Goal: Task Accomplishment & Management: Complete application form

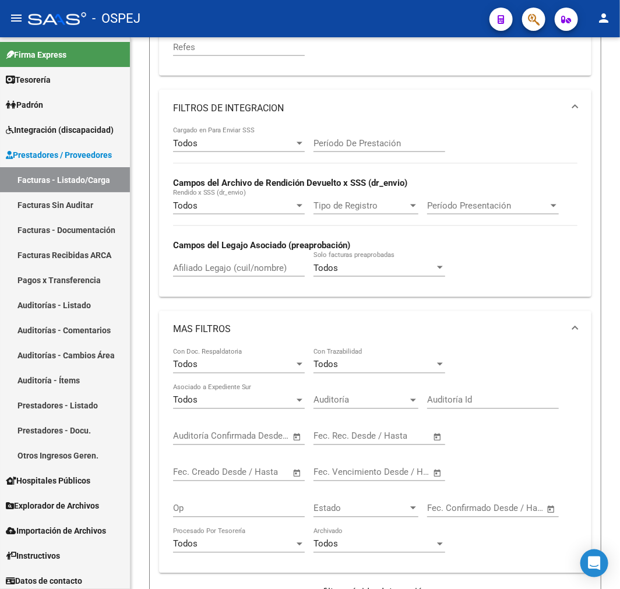
scroll to position [440, 0]
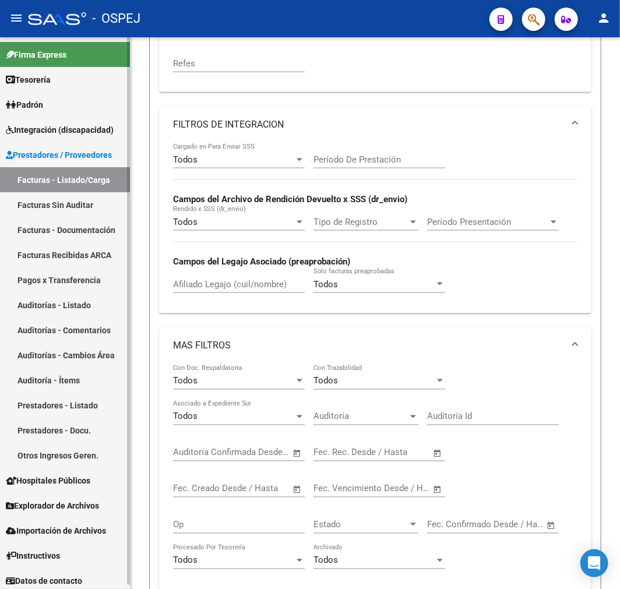
click at [91, 312] on link "Auditorías - Listado" at bounding box center [65, 304] width 130 height 25
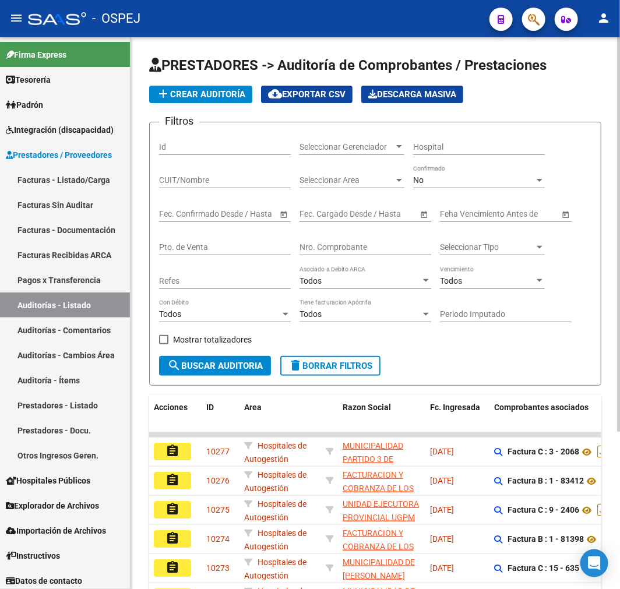
click at [427, 183] on div "No" at bounding box center [473, 180] width 121 height 10
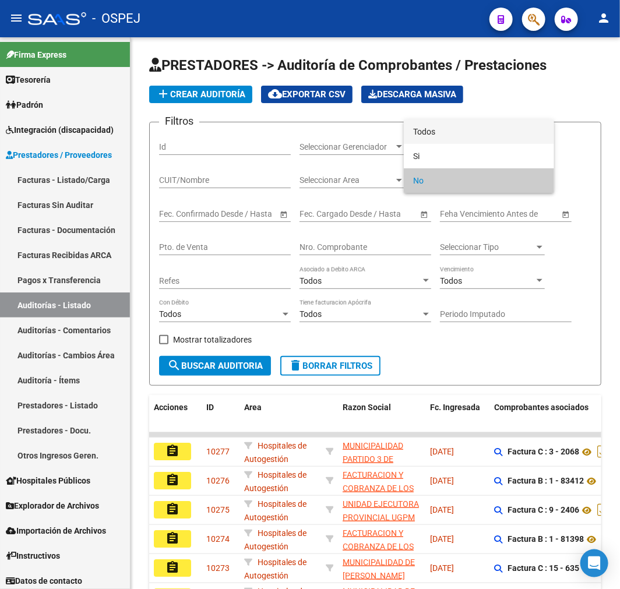
click at [455, 121] on span "Todos" at bounding box center [479, 131] width 132 height 24
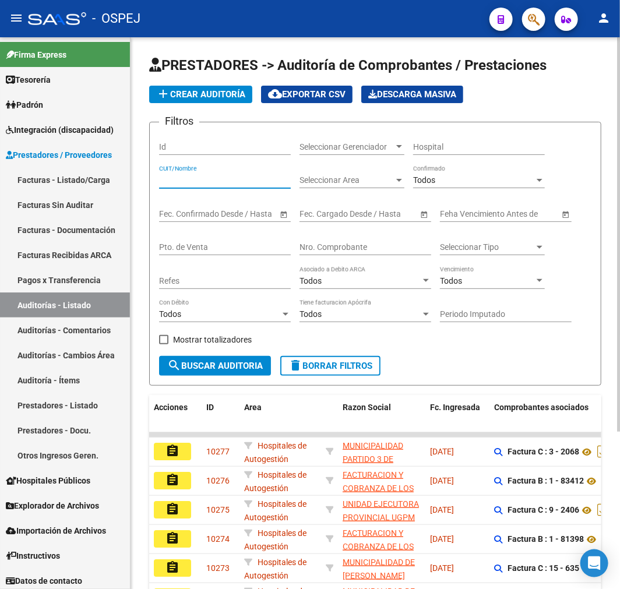
click at [217, 182] on input "CUIT/Nombre" at bounding box center [225, 180] width 132 height 10
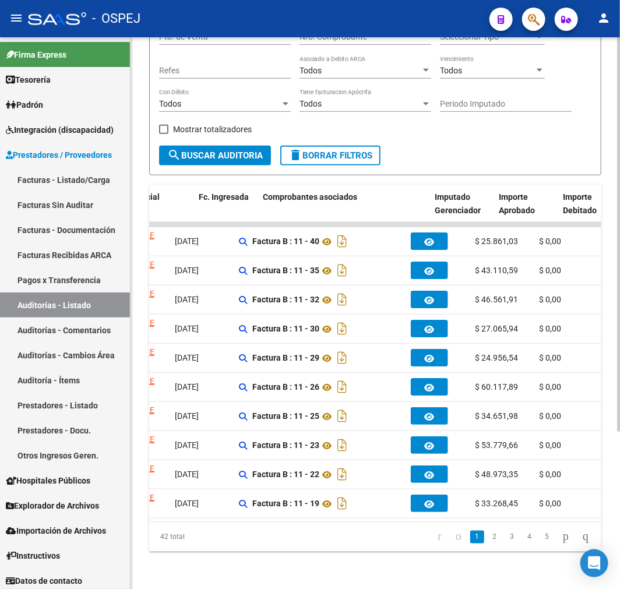
scroll to position [0, 346]
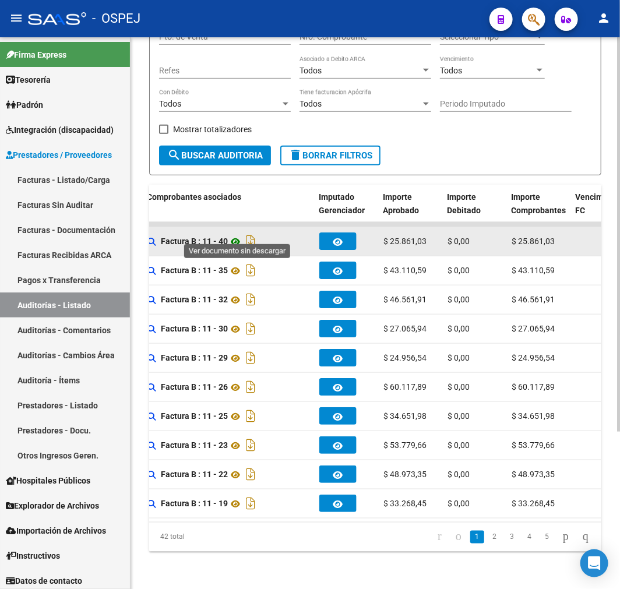
type input "fdoce"
click at [236, 235] on icon at bounding box center [235, 242] width 15 height 14
click at [234, 235] on icon at bounding box center [235, 242] width 15 height 14
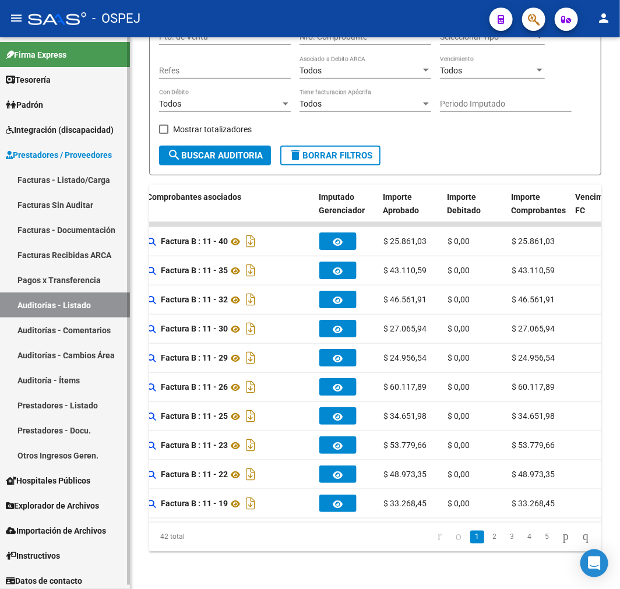
click at [82, 301] on link "Auditorías - Listado" at bounding box center [65, 304] width 130 height 25
click at [75, 301] on link "Auditorías - Listado" at bounding box center [65, 304] width 130 height 25
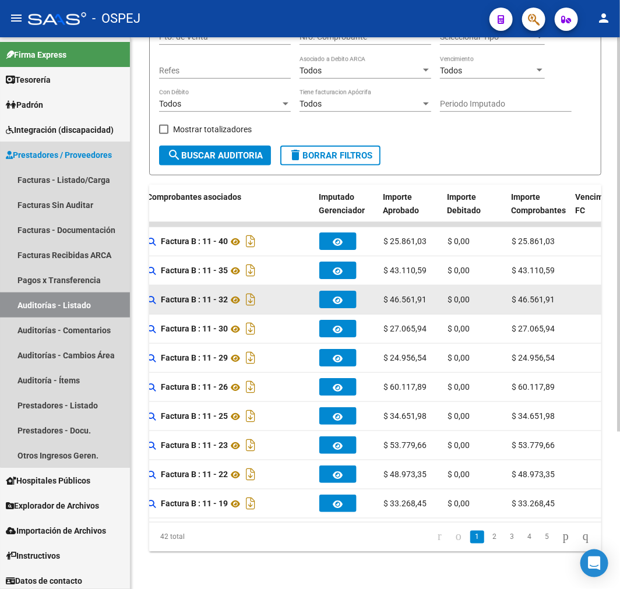
scroll to position [0, 0]
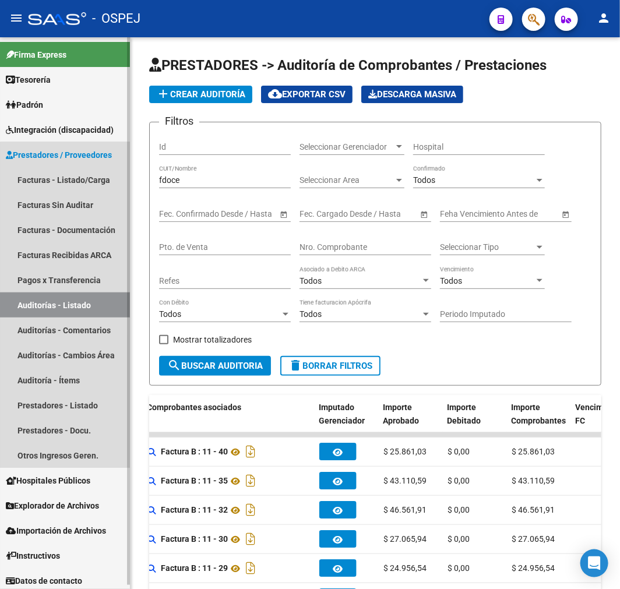
click at [91, 310] on link "Auditorías - Listado" at bounding box center [65, 304] width 130 height 25
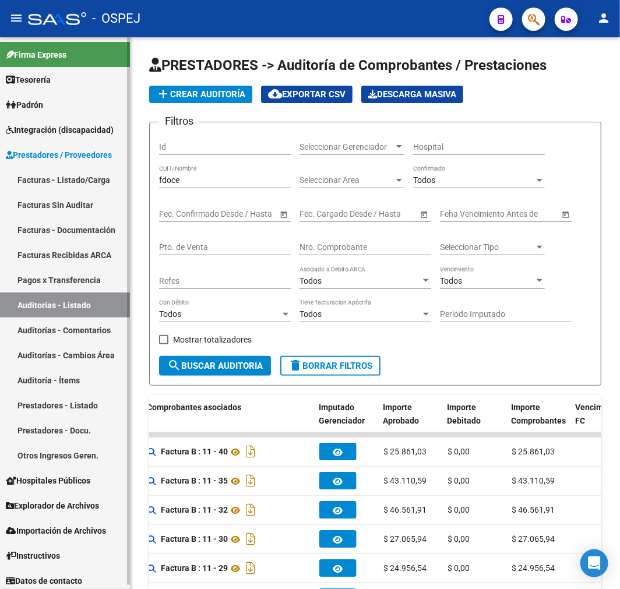
click at [83, 281] on link "Pagos x Transferencia" at bounding box center [65, 279] width 130 height 25
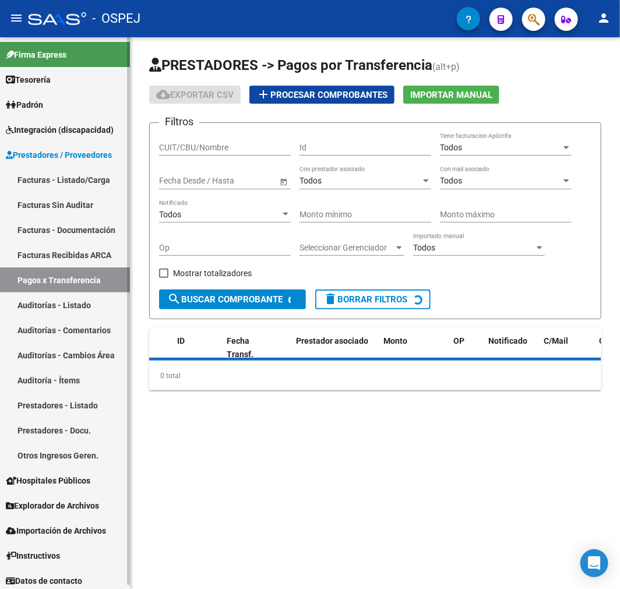
click at [88, 295] on link "Auditorías - Listado" at bounding box center [65, 304] width 130 height 25
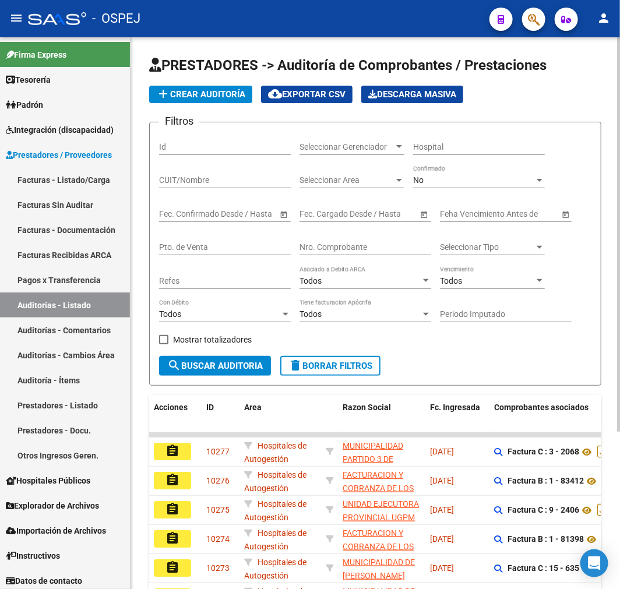
click at [485, 183] on div "No" at bounding box center [473, 180] width 121 height 10
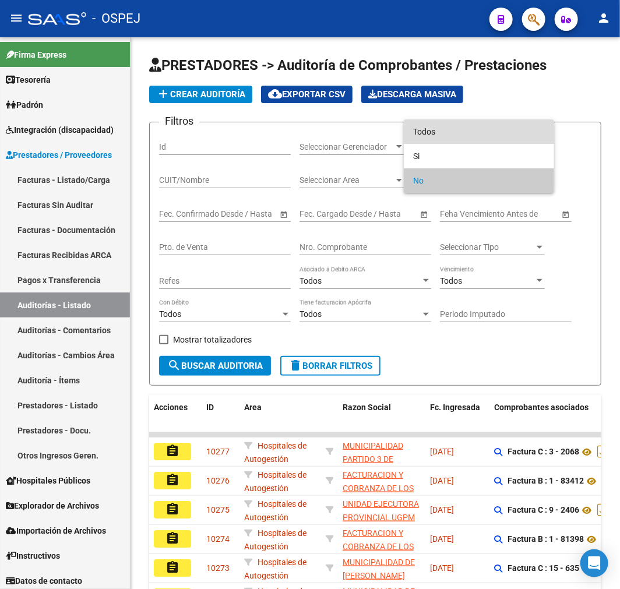
click at [484, 135] on span "Todos" at bounding box center [479, 131] width 132 height 24
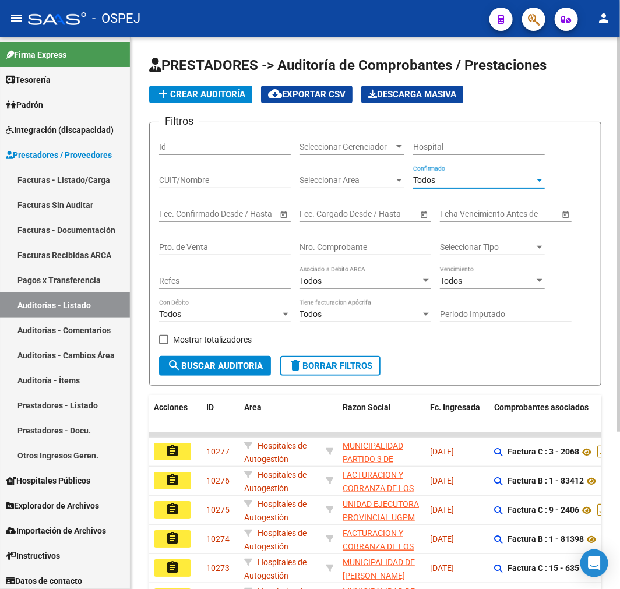
click at [385, 239] on div "Nro. Comprobante" at bounding box center [365, 243] width 132 height 23
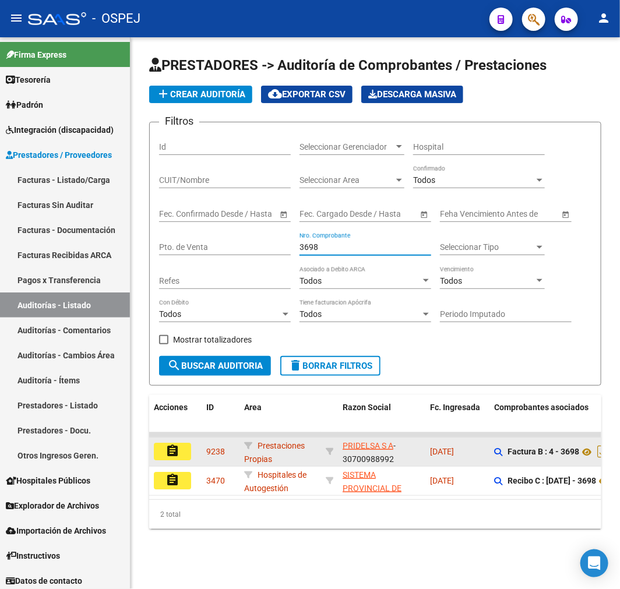
type input "3698"
click at [185, 455] on button "assignment" at bounding box center [172, 451] width 37 height 17
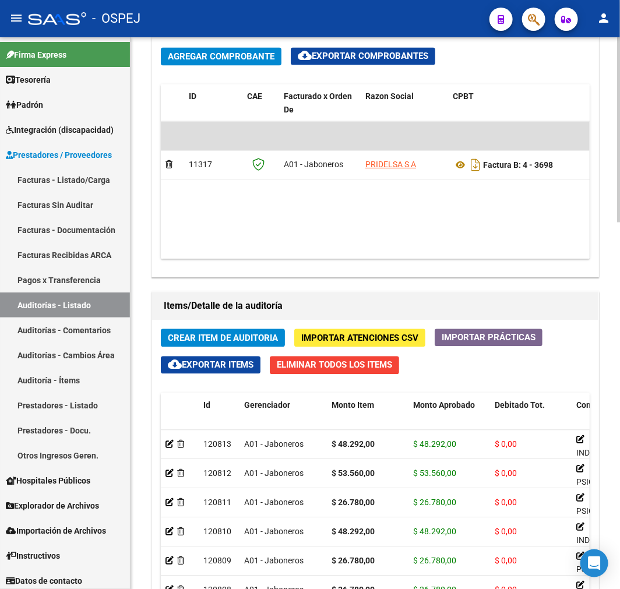
scroll to position [771, 0]
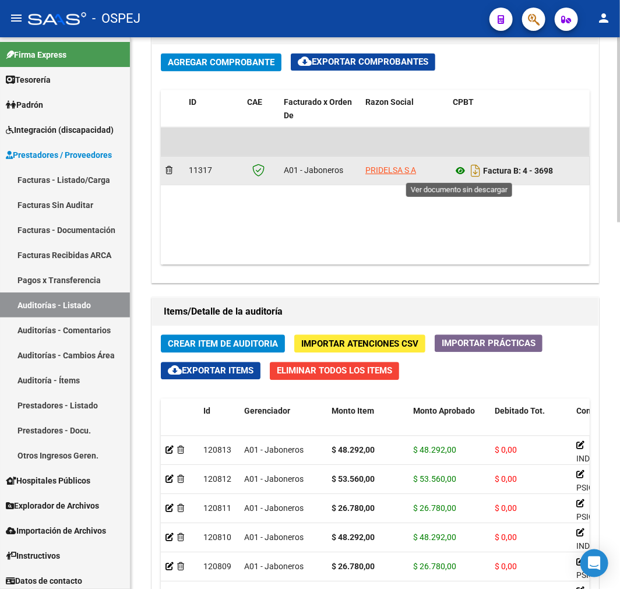
click at [456, 169] on icon at bounding box center [459, 171] width 15 height 14
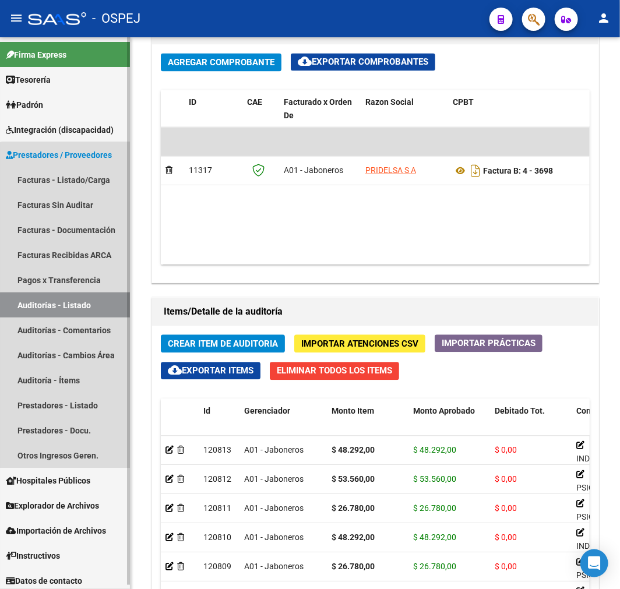
click at [72, 310] on link "Auditorías - Listado" at bounding box center [65, 304] width 130 height 25
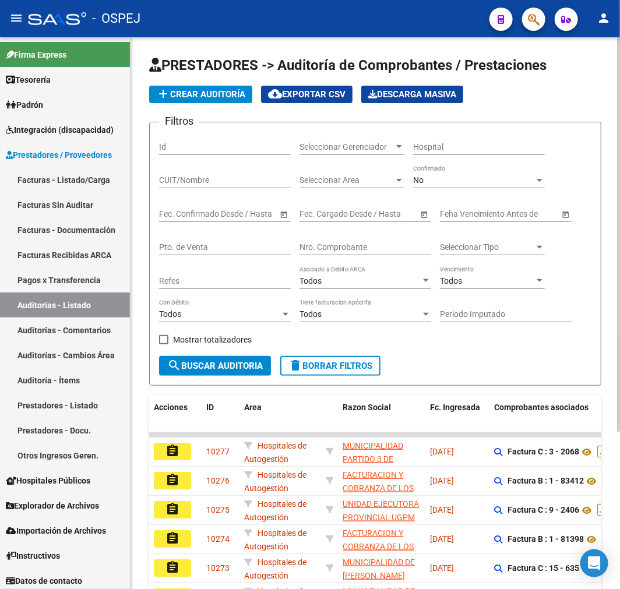
click at [351, 248] on input "Nro. Comprobante" at bounding box center [365, 247] width 132 height 10
click at [493, 178] on div "No" at bounding box center [473, 180] width 121 height 10
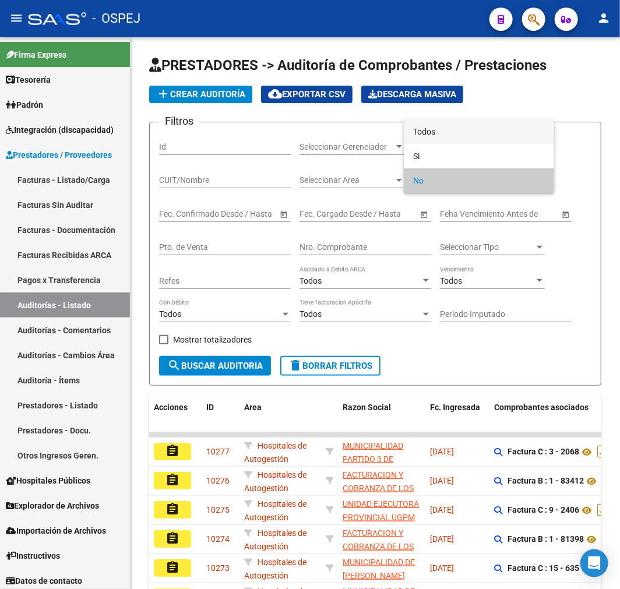
click at [498, 132] on span "Todos" at bounding box center [479, 131] width 132 height 24
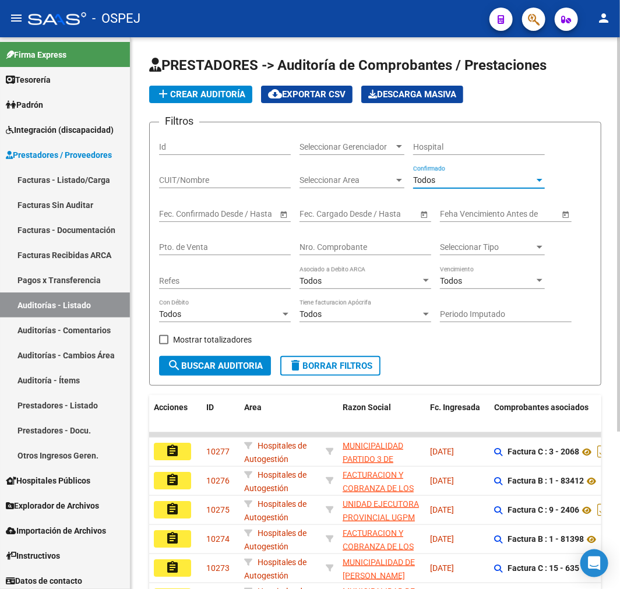
click at [404, 254] on div "Nro. Comprobante" at bounding box center [365, 243] width 132 height 23
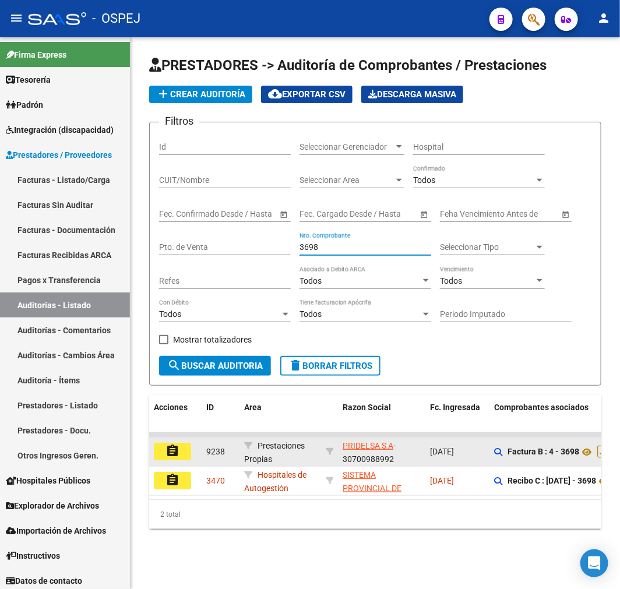
type input "3698"
click at [183, 451] on button "assignment" at bounding box center [172, 451] width 37 height 17
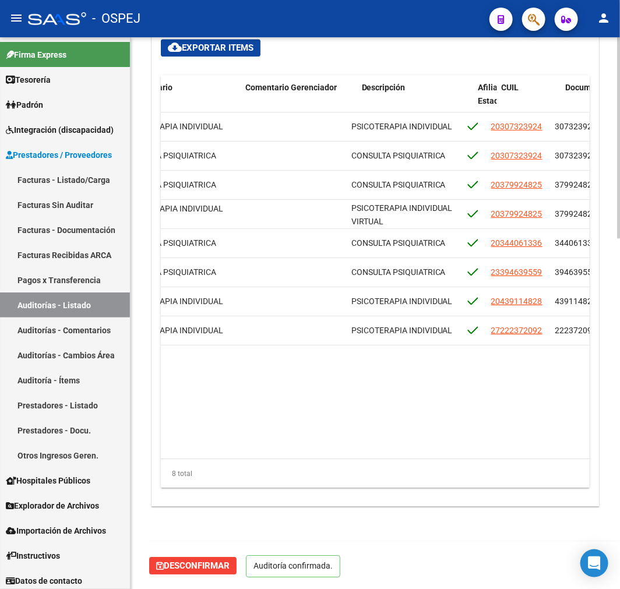
scroll to position [0, 409]
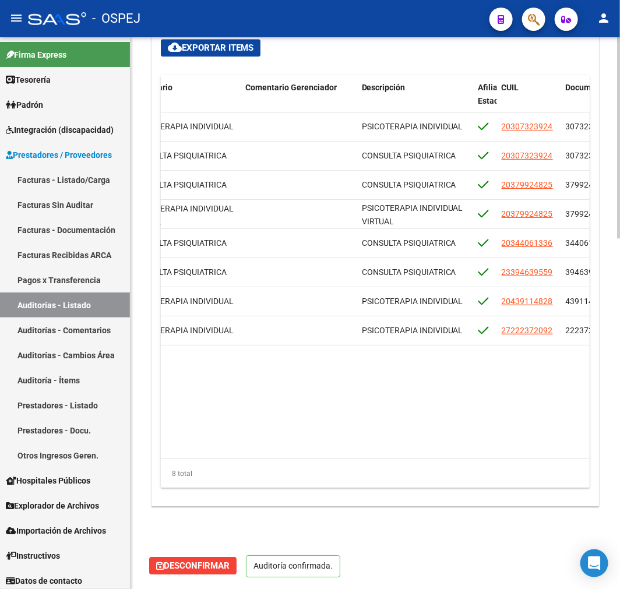
click at [179, 566] on span "Desconfirmar" at bounding box center [192, 565] width 73 height 10
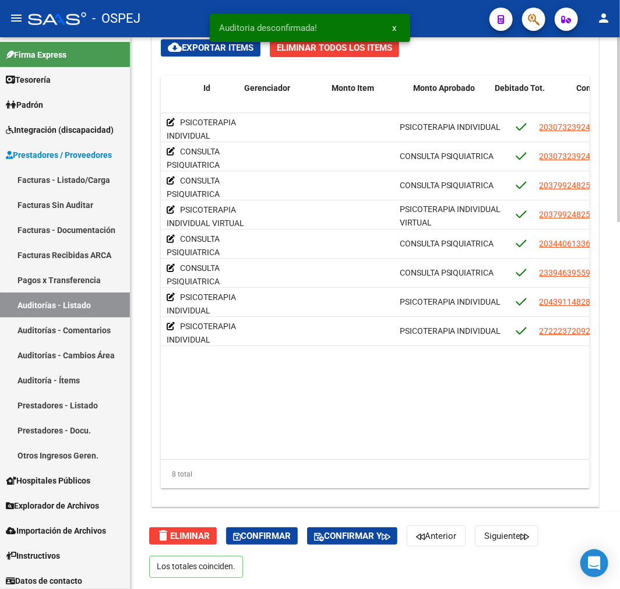
scroll to position [0, 0]
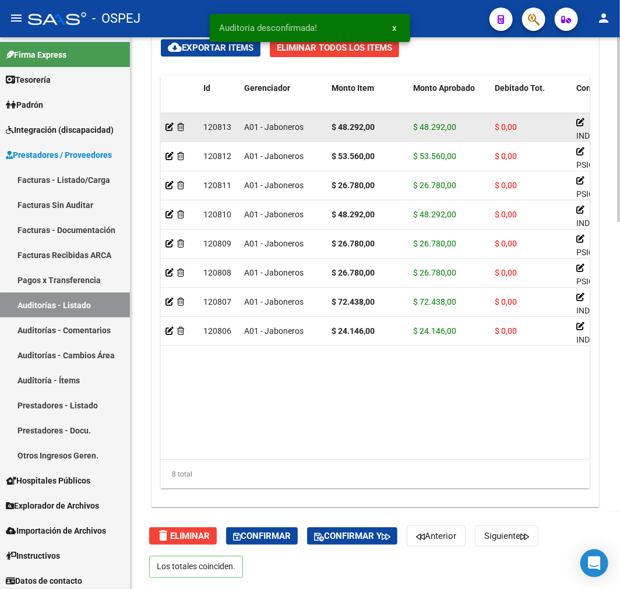
click at [168, 132] on app-auditoria-detalle at bounding box center [169, 126] width 8 height 9
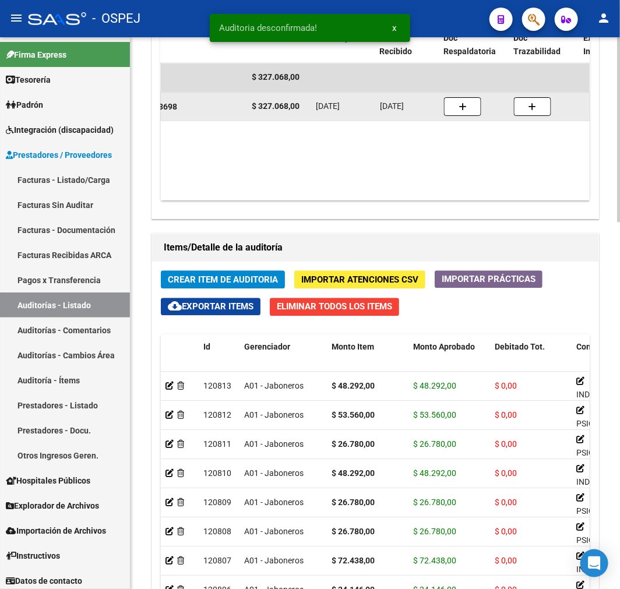
scroll to position [0, 377]
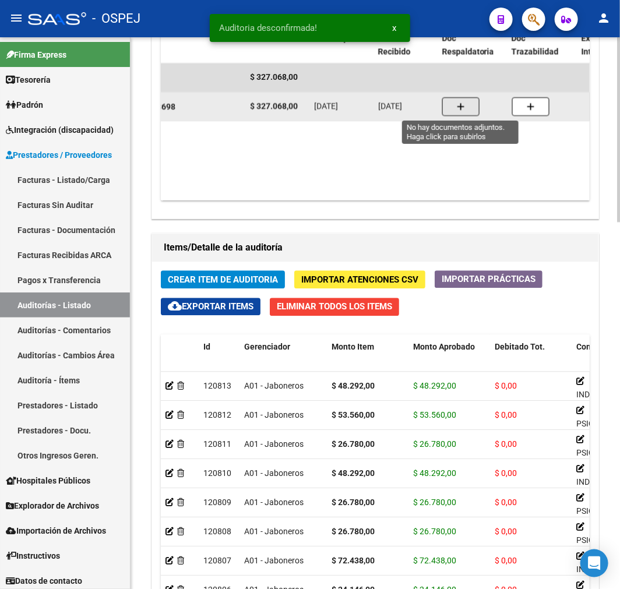
click at [463, 101] on span "button" at bounding box center [461, 106] width 8 height 10
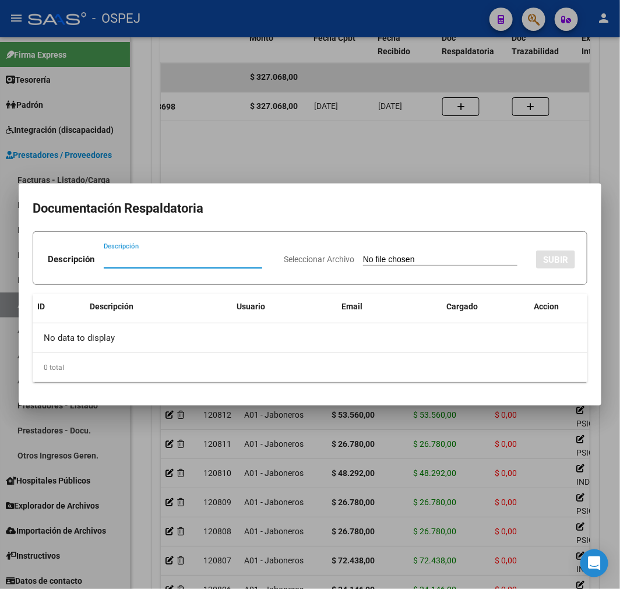
click at [379, 263] on input "Seleccionar Archivo" at bounding box center [440, 259] width 154 height 11
type input "C:\fakepath\pridelsa 3698 fechas.pdf"
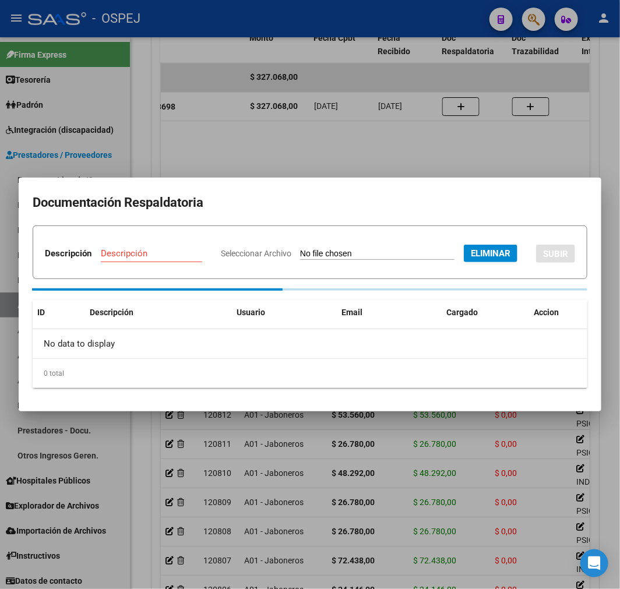
click at [202, 248] on input "Descripción" at bounding box center [151, 253] width 101 height 10
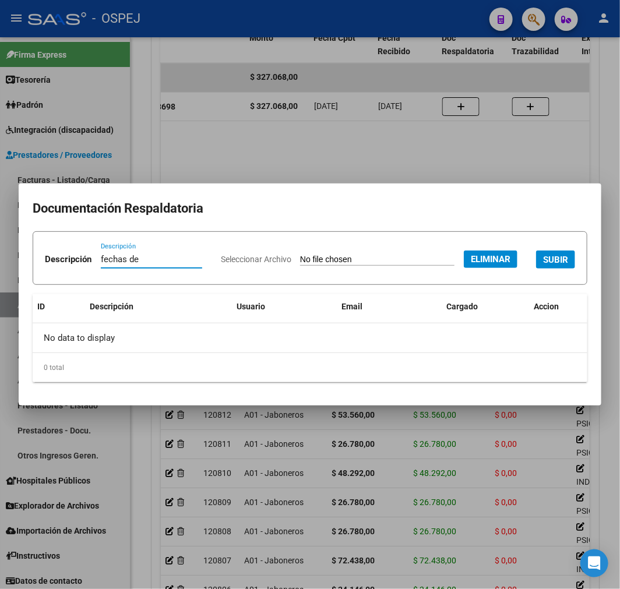
type input "fechas"
type input "1"
type input "fecha de prestaciones"
click at [485, 275] on div "Seleccionar Archivo Eliminar SUBIR" at bounding box center [398, 258] width 354 height 34
click at [543, 265] on span "SUBIR" at bounding box center [555, 259] width 25 height 10
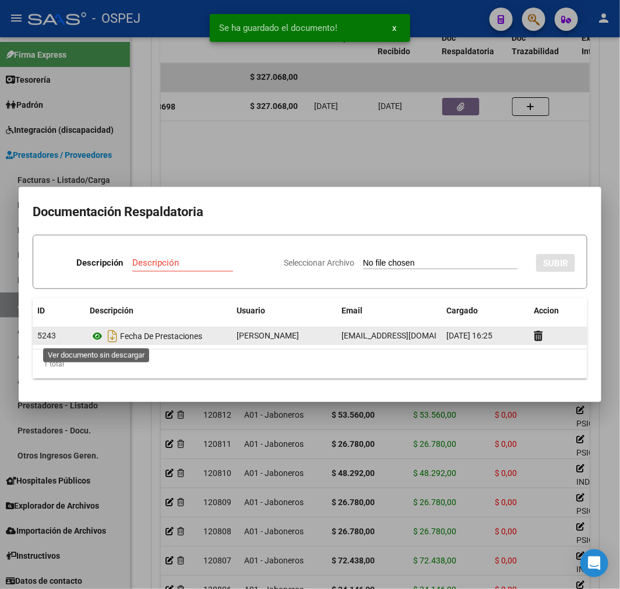
click at [100, 341] on icon at bounding box center [97, 336] width 15 height 14
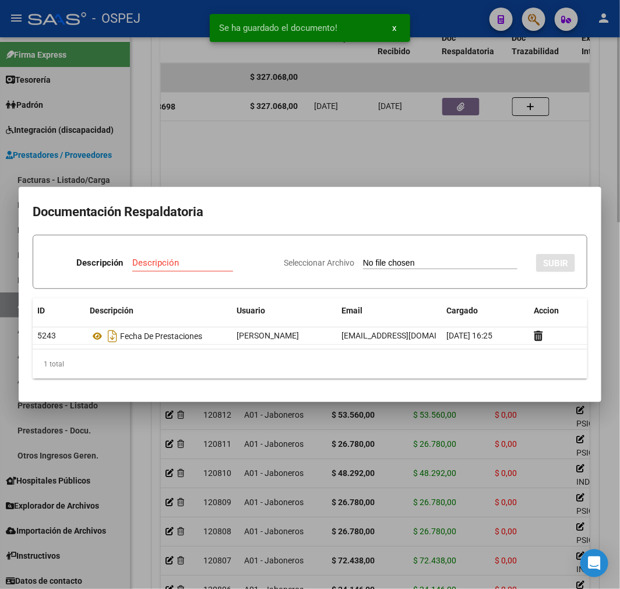
click at [312, 164] on div at bounding box center [310, 294] width 620 height 589
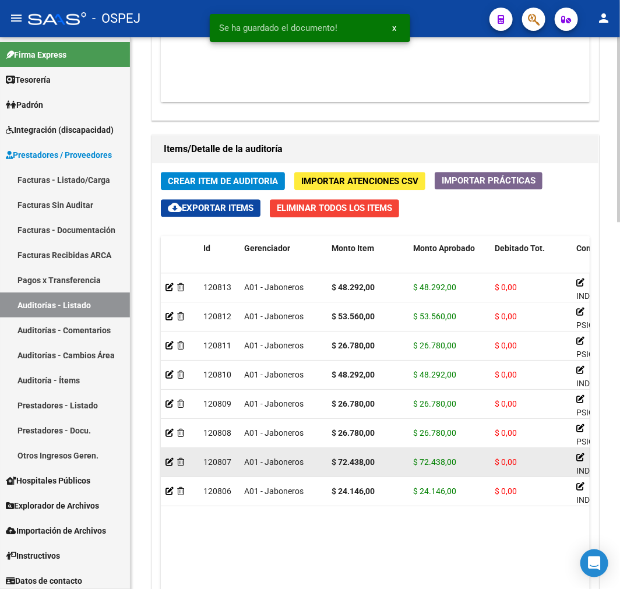
scroll to position [1094, 0]
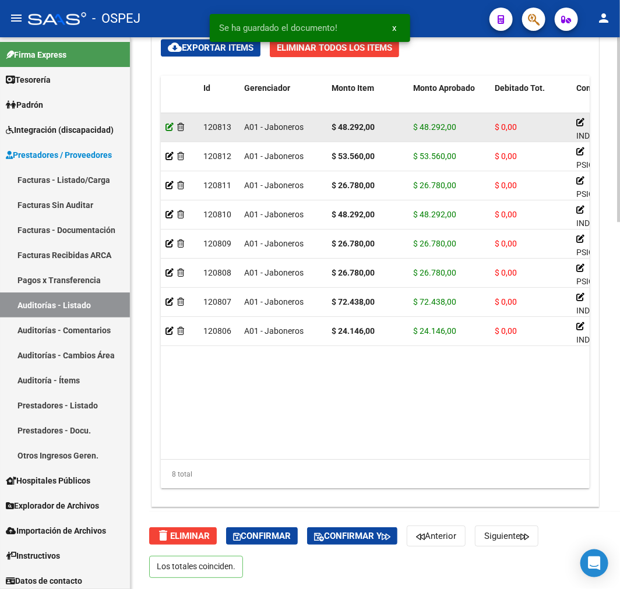
click at [168, 123] on icon at bounding box center [169, 127] width 8 height 8
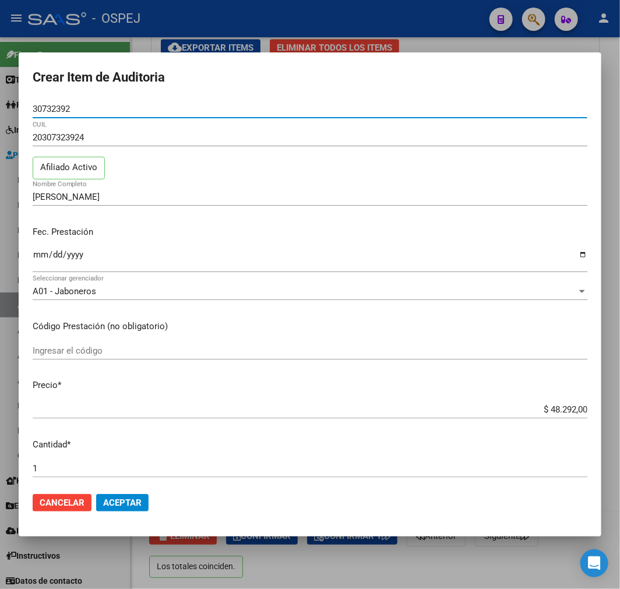
click at [40, 253] on input "Ingresar la fecha" at bounding box center [310, 259] width 554 height 19
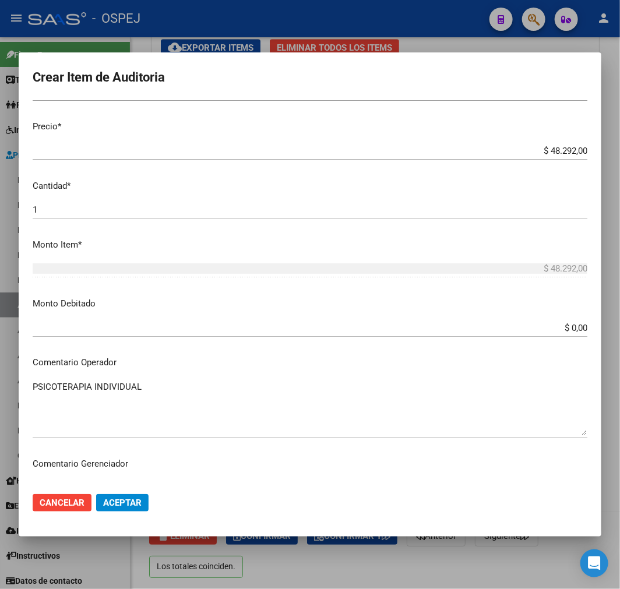
scroll to position [0, 0]
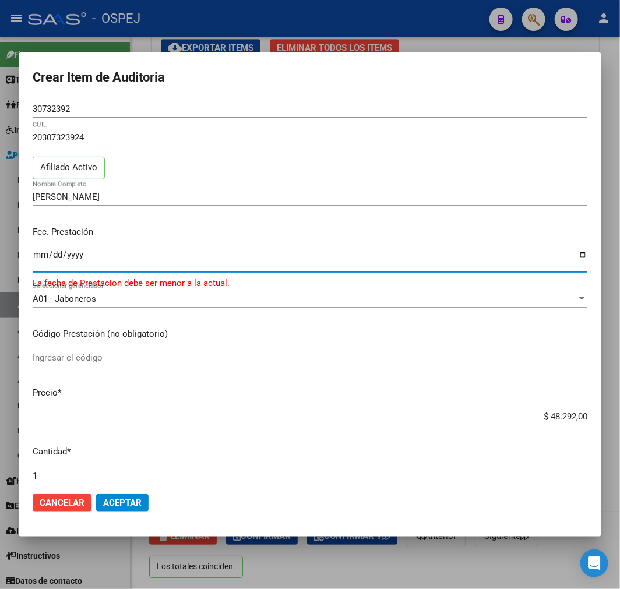
type input "[DATE]"
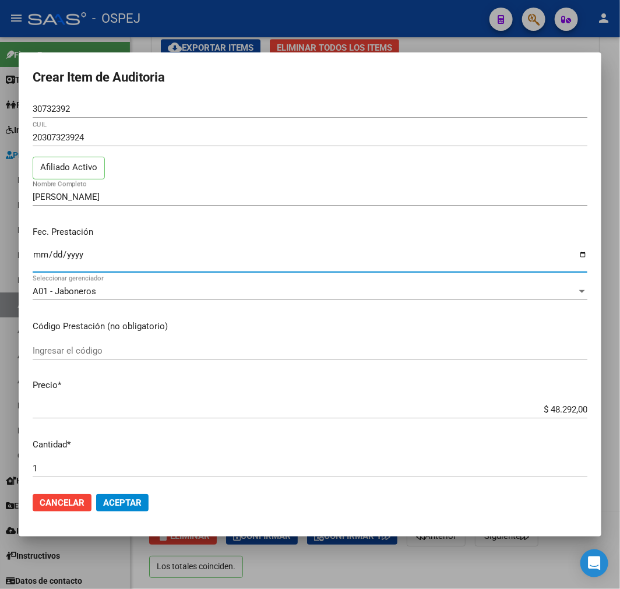
click at [136, 509] on button "Aceptar" at bounding box center [122, 502] width 52 height 17
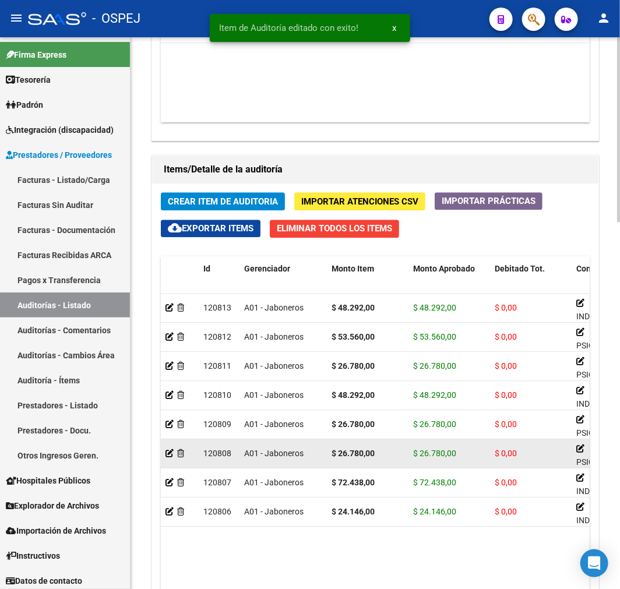
scroll to position [1035, 0]
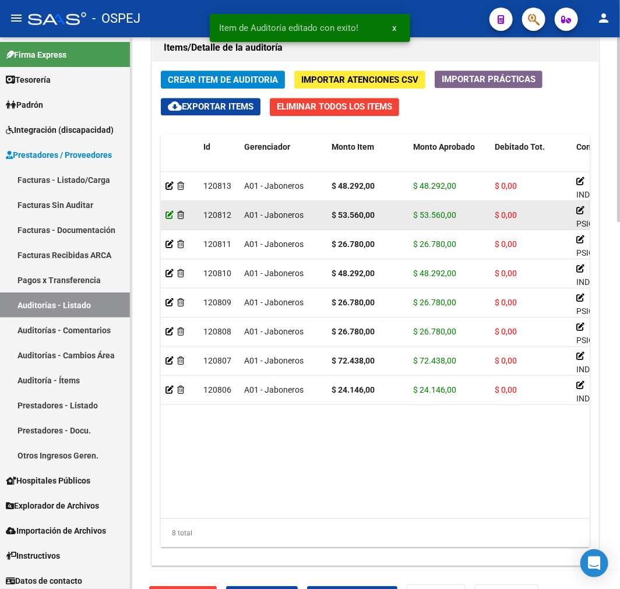
click at [169, 216] on icon at bounding box center [169, 215] width 8 height 8
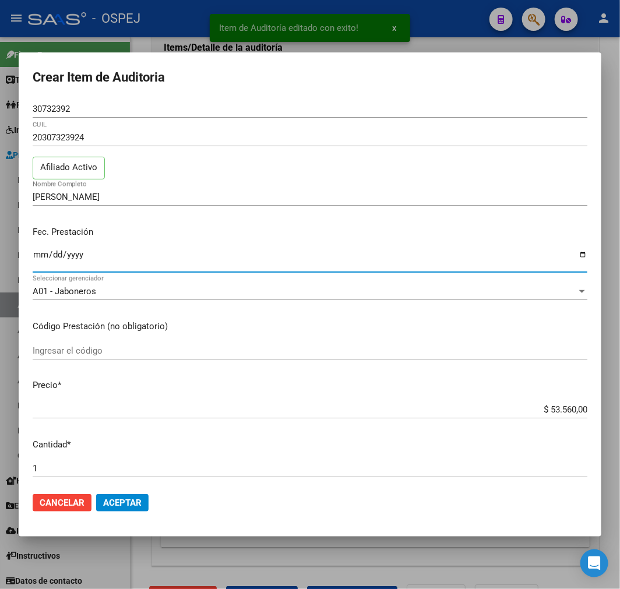
click at [43, 253] on input "Ingresar la fecha" at bounding box center [310, 259] width 554 height 19
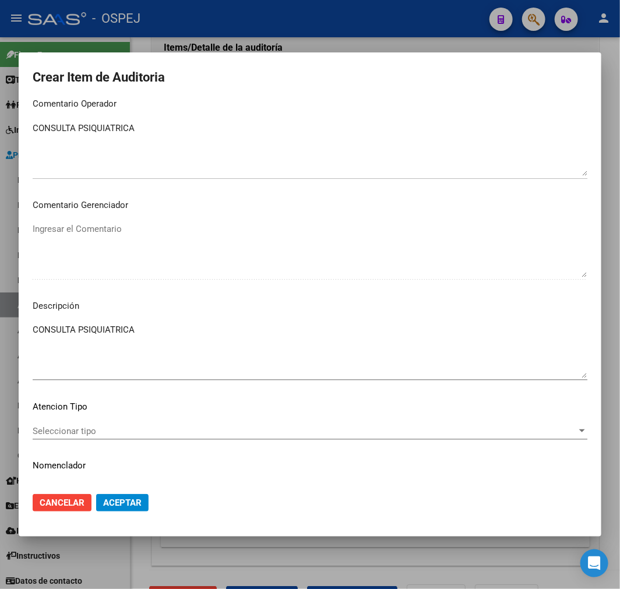
scroll to position [129, 0]
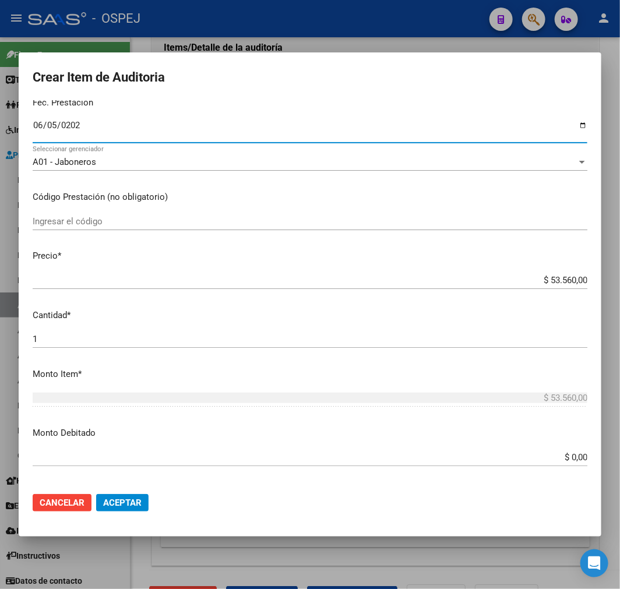
type input "[DATE]"
click at [129, 499] on span "Aceptar" at bounding box center [122, 502] width 38 height 10
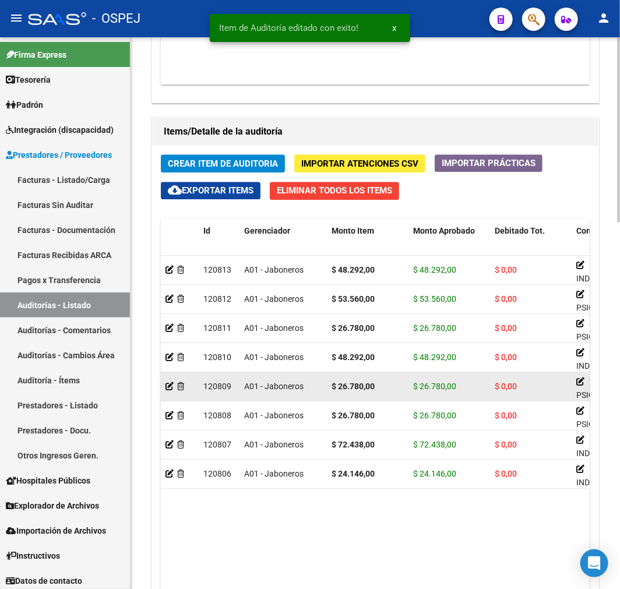
scroll to position [970, 0]
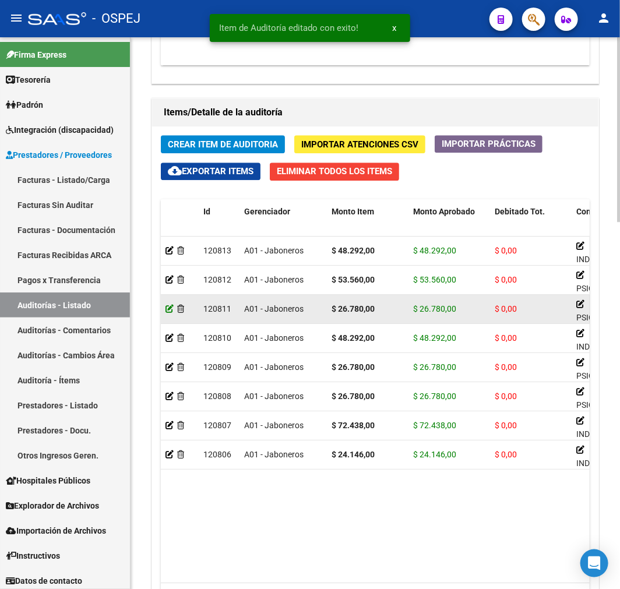
click at [169, 310] on icon at bounding box center [169, 309] width 8 height 8
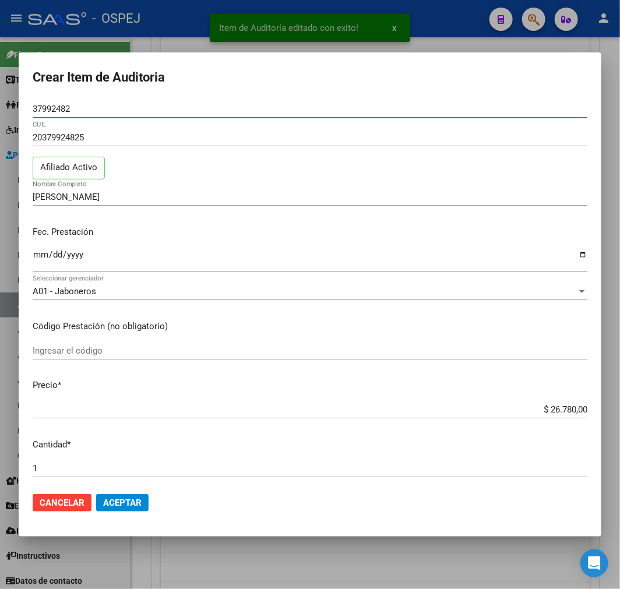
click at [41, 252] on input "Ingresar la fecha" at bounding box center [310, 259] width 554 height 19
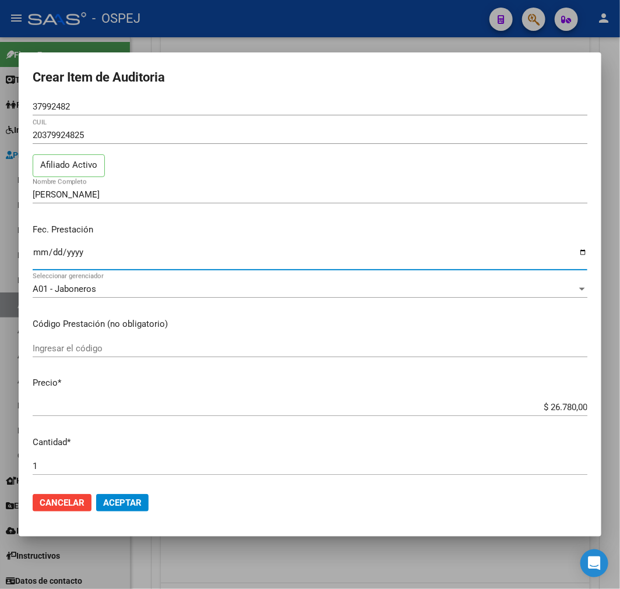
scroll to position [0, 0]
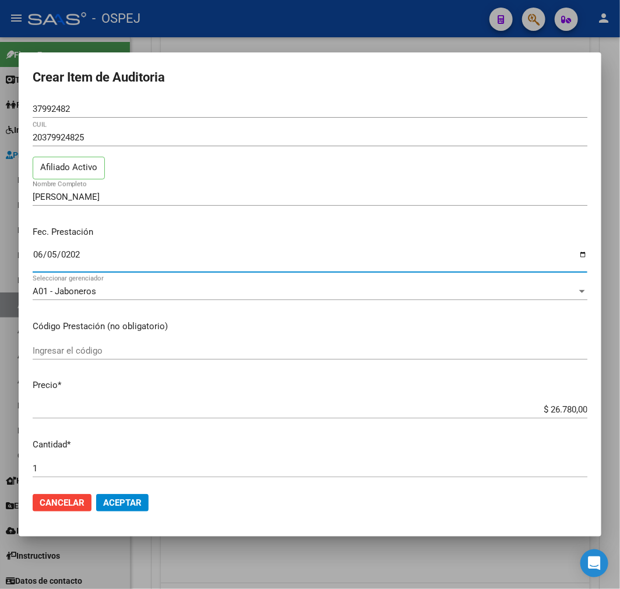
type input "[DATE]"
click at [126, 498] on span "Aceptar" at bounding box center [122, 502] width 38 height 10
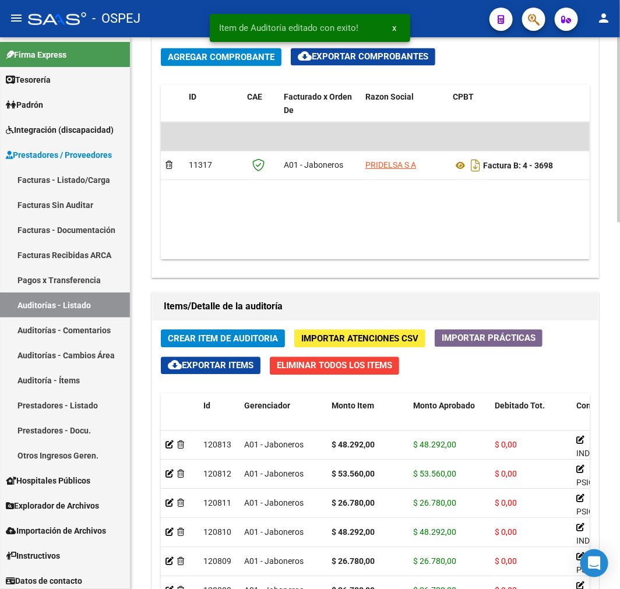
scroll to position [1035, 0]
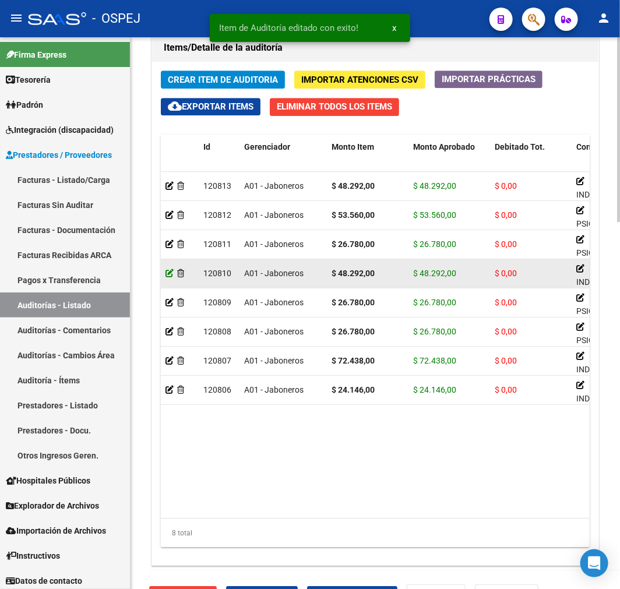
click at [169, 270] on icon at bounding box center [169, 273] width 8 height 8
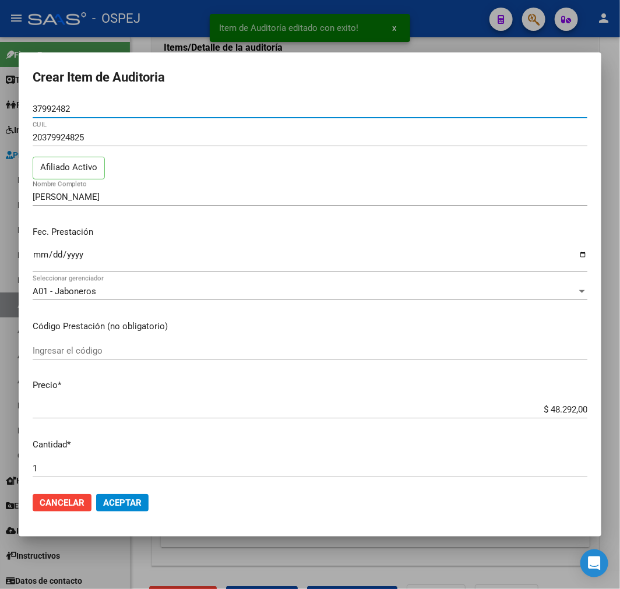
click at [37, 257] on input "Ingresar la fecha" at bounding box center [310, 259] width 554 height 19
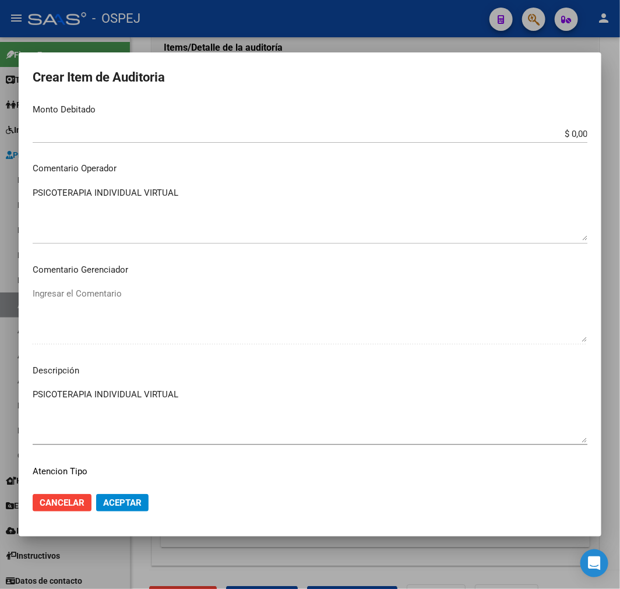
scroll to position [0, 0]
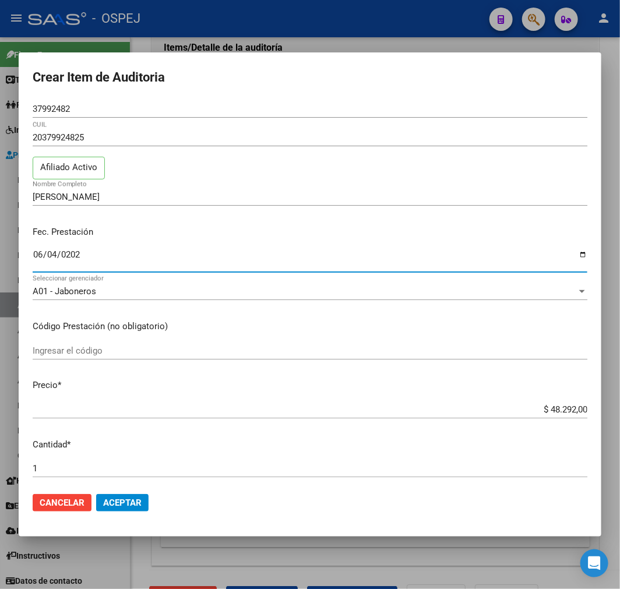
type input "[DATE]"
click at [132, 507] on span "Aceptar" at bounding box center [122, 502] width 38 height 10
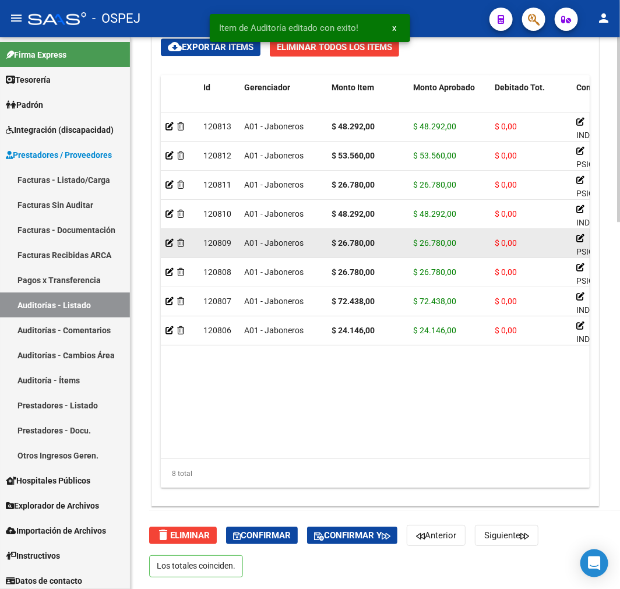
click at [165, 245] on datatable-body-cell at bounding box center [180, 243] width 38 height 29
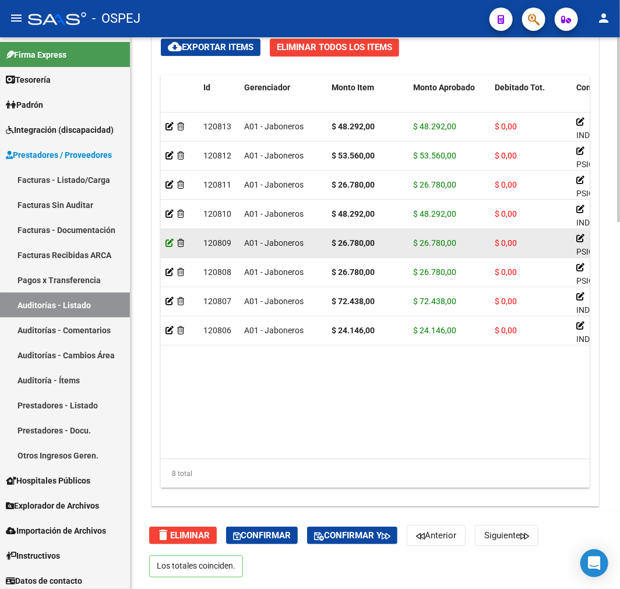
click at [169, 243] on icon at bounding box center [169, 243] width 8 height 8
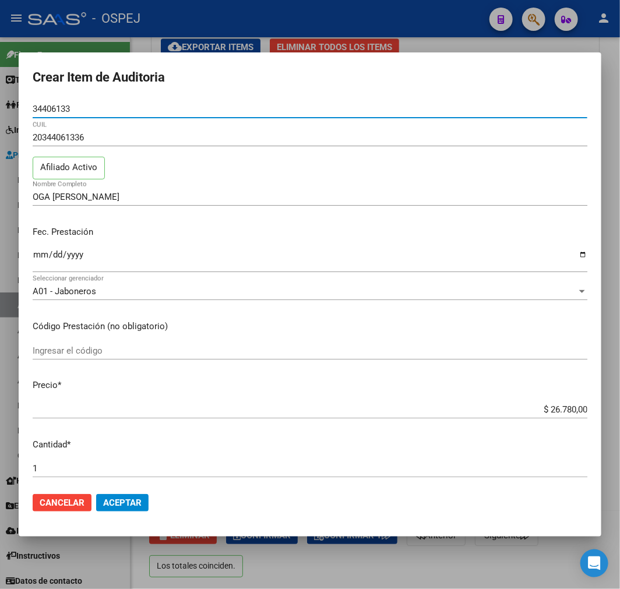
click at [39, 252] on input "Ingresar la fecha" at bounding box center [310, 259] width 554 height 19
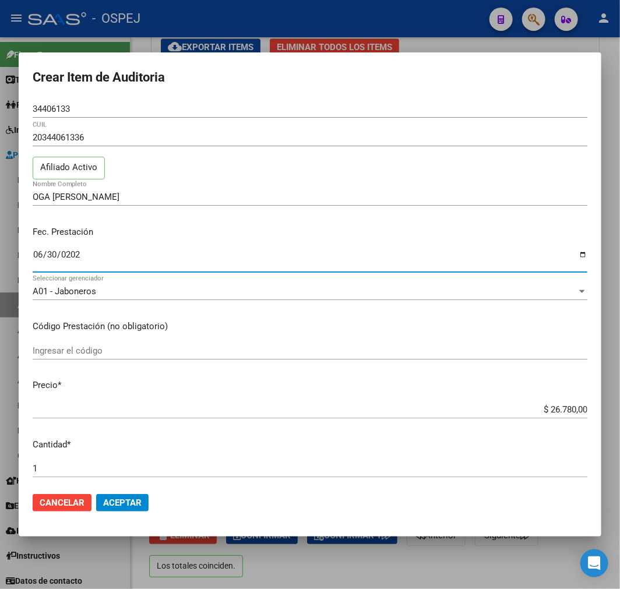
type input "[DATE]"
click at [144, 498] on button "Aceptar" at bounding box center [122, 502] width 52 height 17
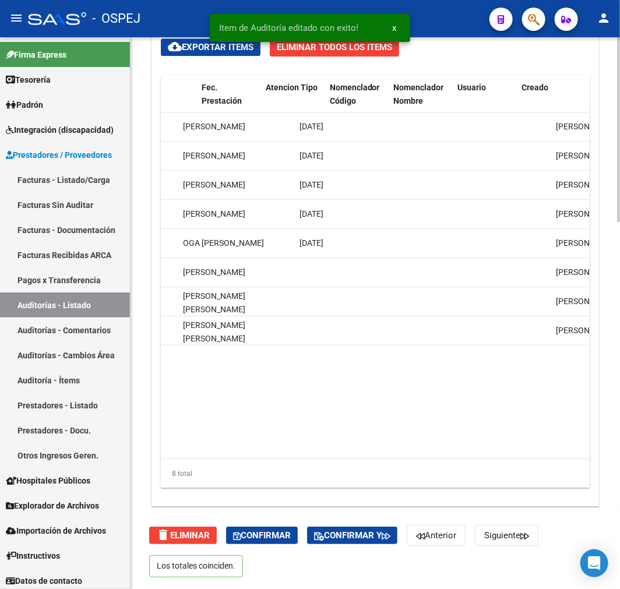
scroll to position [0, 855]
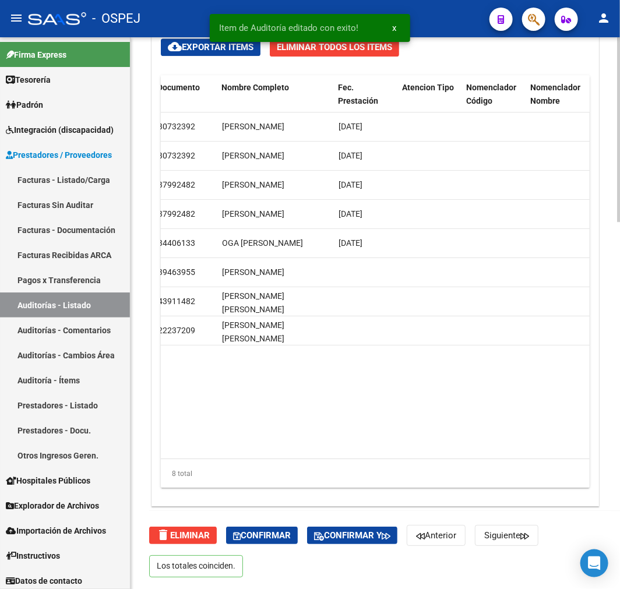
drag, startPoint x: 418, startPoint y: 437, endPoint x: 438, endPoint y: 455, distance: 27.2
click at [335, 437] on datatable-body "120813 A01 - Jaboneros $ 48.292,00 $ 48.292,00 $ 0,00 PSICOTERAPIA INDIVIDUAL P…" at bounding box center [375, 285] width 429 height 346
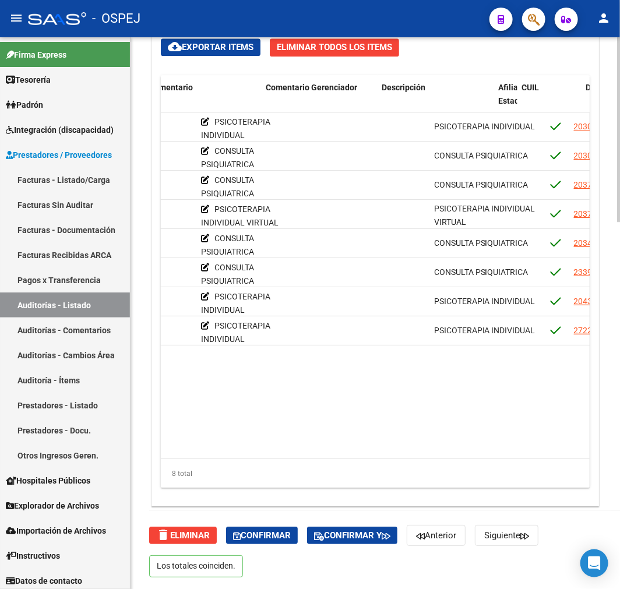
scroll to position [0, 0]
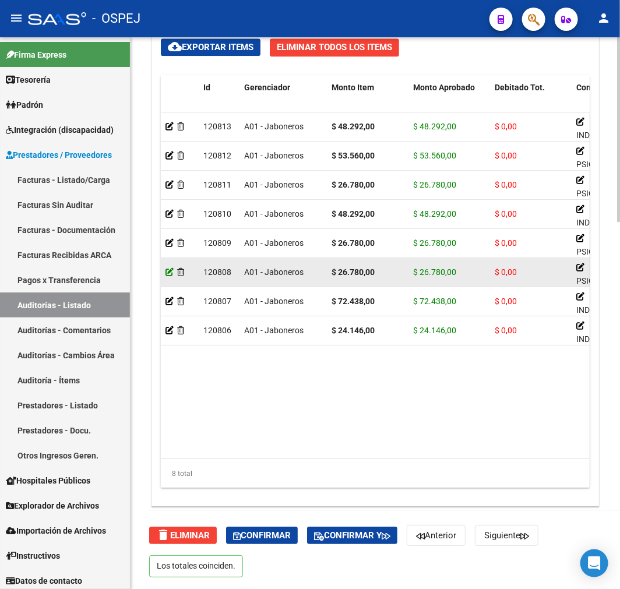
click at [165, 270] on icon at bounding box center [169, 272] width 8 height 8
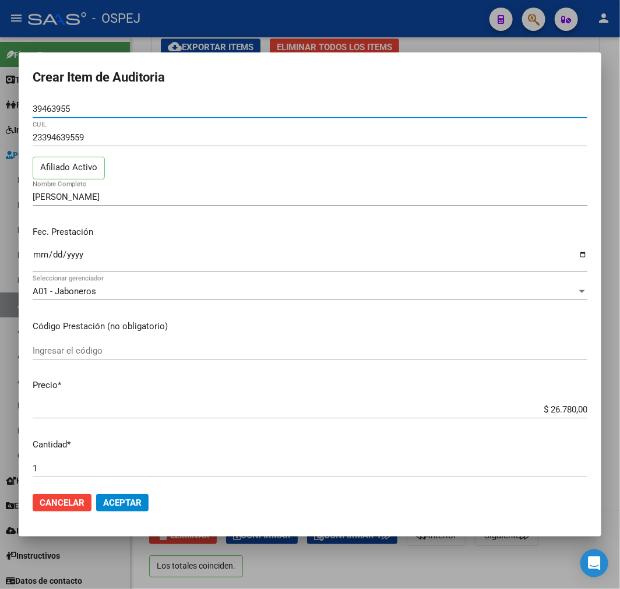
click at [38, 254] on input "Ingresar la fecha" at bounding box center [310, 259] width 554 height 19
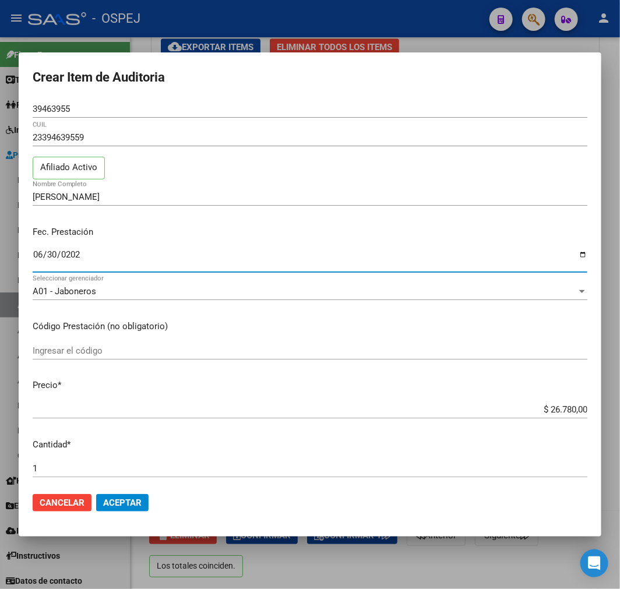
type input "[DATE]"
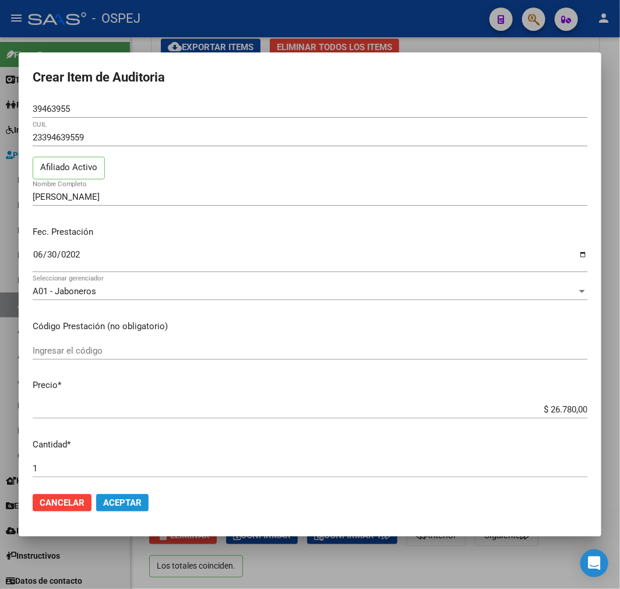
click at [128, 499] on span "Aceptar" at bounding box center [122, 502] width 38 height 10
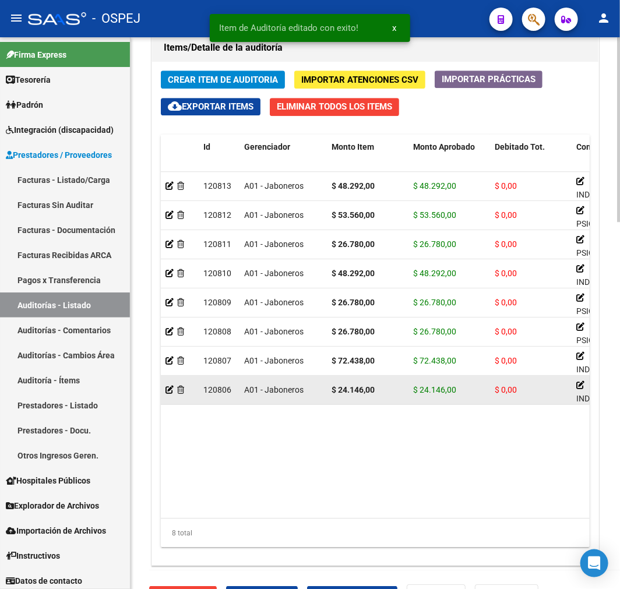
scroll to position [1095, 0]
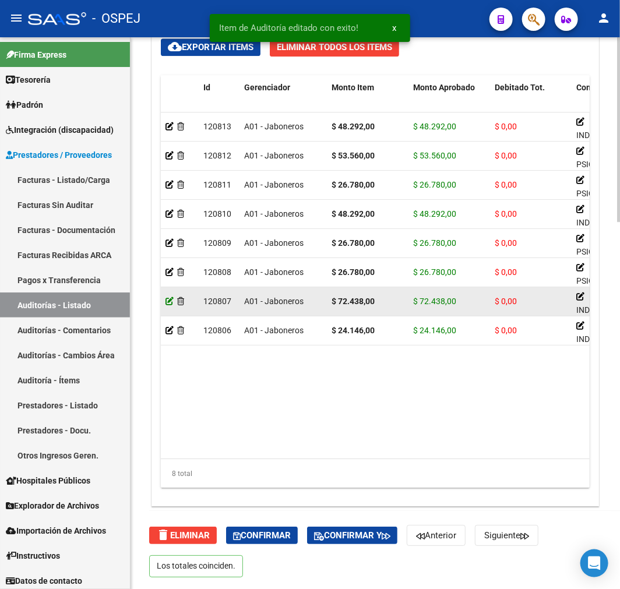
click at [165, 300] on icon at bounding box center [169, 301] width 8 height 8
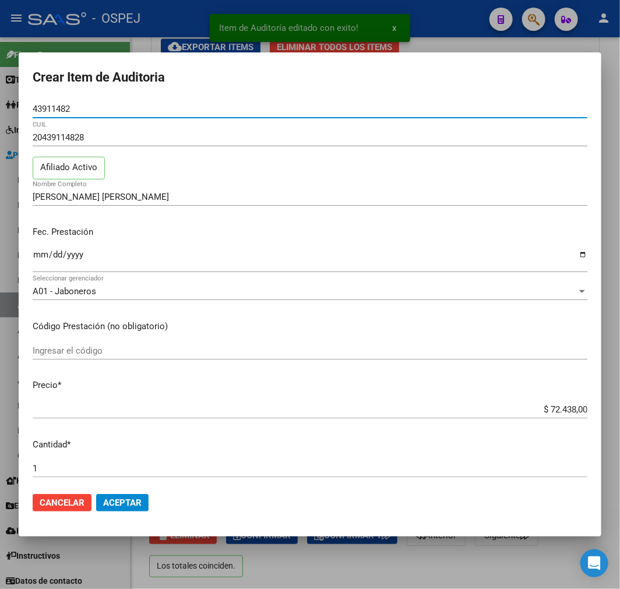
click at [43, 251] on input "Ingresar la fecha" at bounding box center [310, 259] width 554 height 19
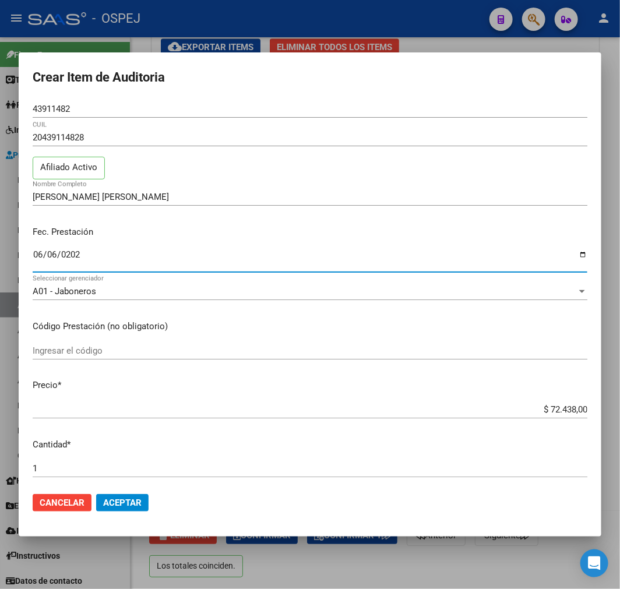
type input "[DATE]"
drag, startPoint x: 118, startPoint y: 501, endPoint x: 135, endPoint y: 502, distance: 17.5
click at [119, 502] on span "Aceptar" at bounding box center [122, 502] width 38 height 10
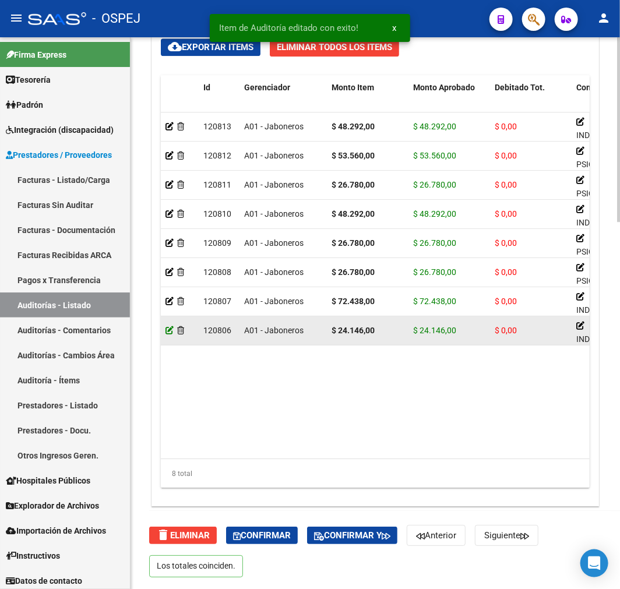
click at [168, 334] on icon at bounding box center [169, 330] width 8 height 8
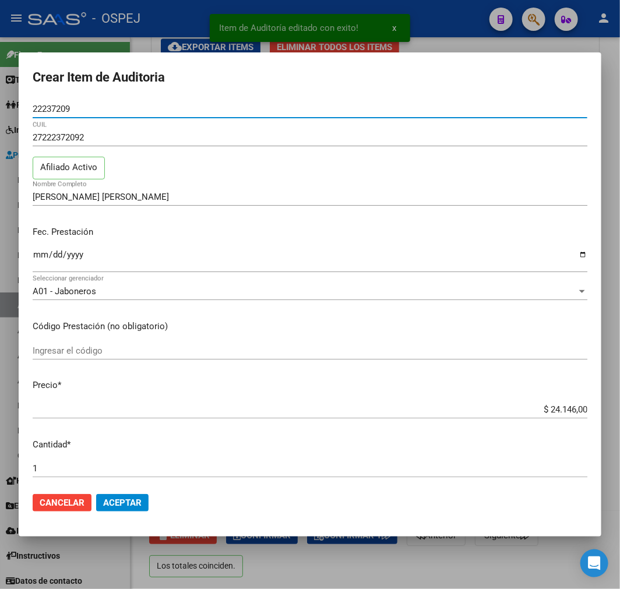
click at [34, 262] on input "Ingresar la fecha" at bounding box center [310, 259] width 554 height 19
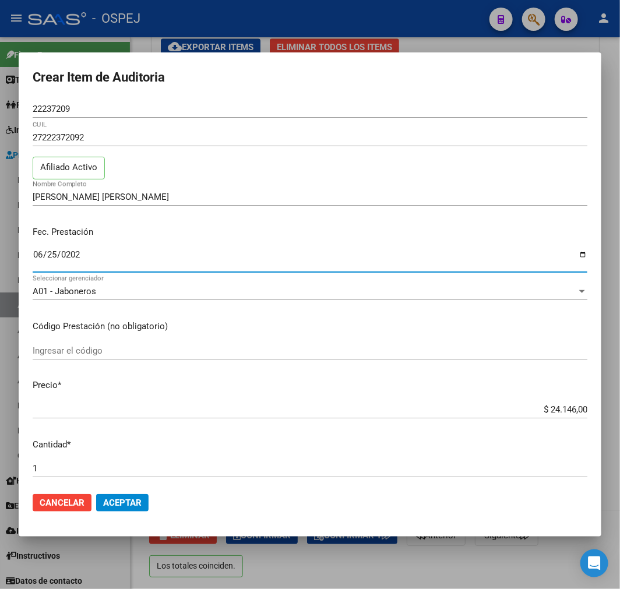
type input "[DATE]"
click at [135, 503] on span "Aceptar" at bounding box center [122, 502] width 38 height 10
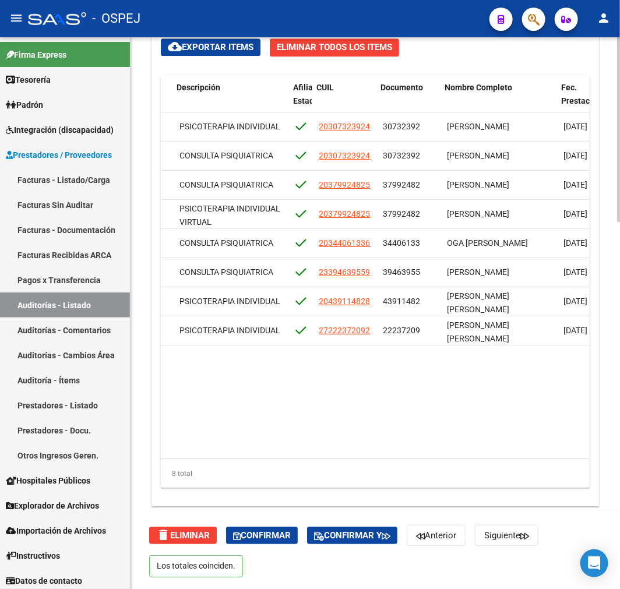
scroll to position [0, 948]
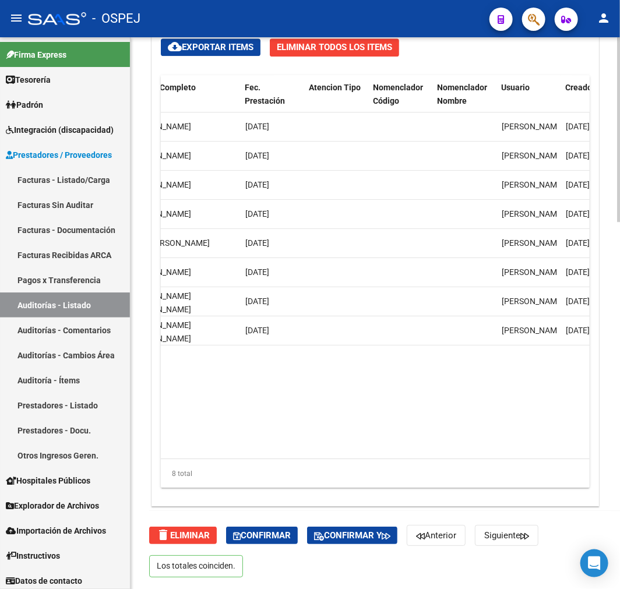
drag, startPoint x: 466, startPoint y: 461, endPoint x: 494, endPoint y: 457, distance: 28.3
click at [494, 457] on div "Id Gerenciador Monto Item Monto Aprobado Debitado Tot. Comentario Comentario Ge…" at bounding box center [375, 281] width 429 height 413
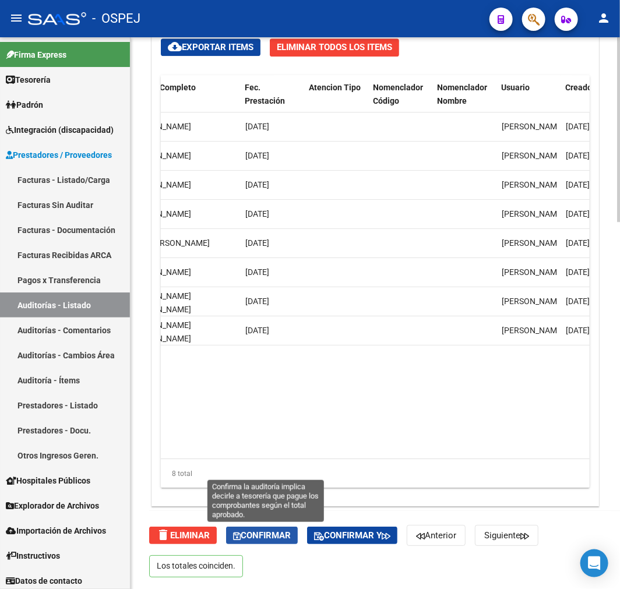
click at [275, 537] on span "Confirmar" at bounding box center [262, 535] width 58 height 10
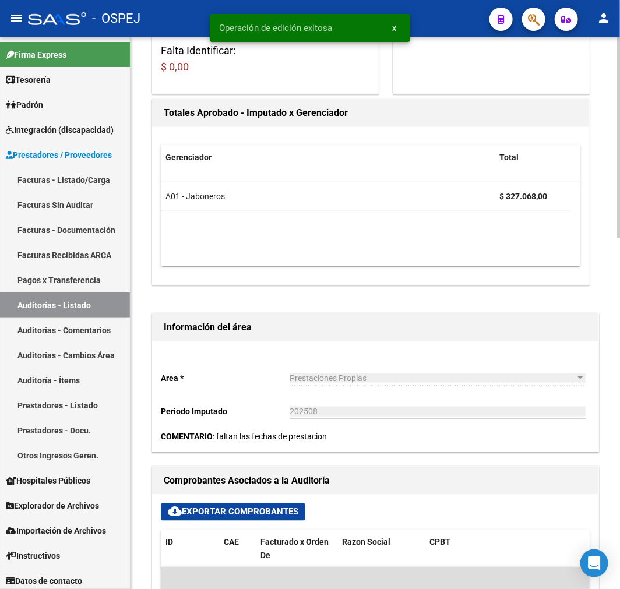
scroll to position [0, 0]
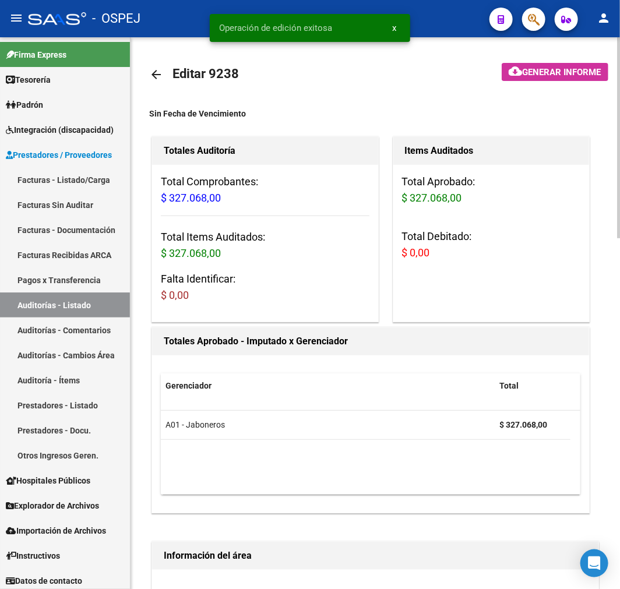
click at [157, 71] on mat-icon "arrow_back" at bounding box center [156, 75] width 14 height 14
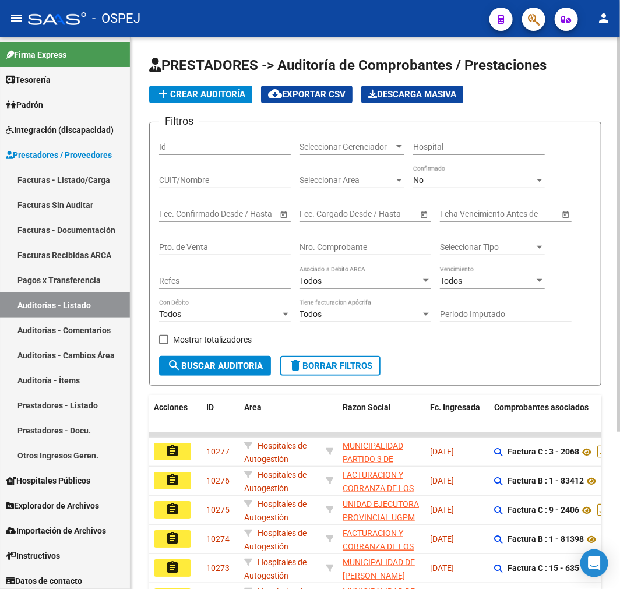
click at [475, 177] on div "No" at bounding box center [473, 180] width 121 height 10
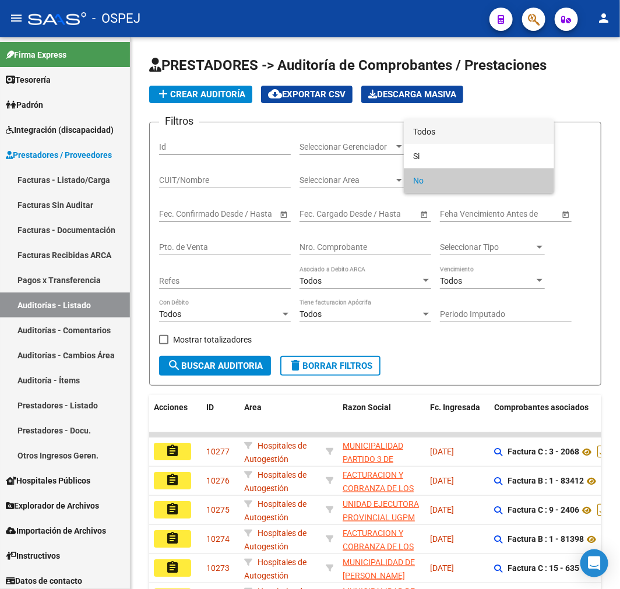
click at [475, 141] on span "Todos" at bounding box center [479, 131] width 132 height 24
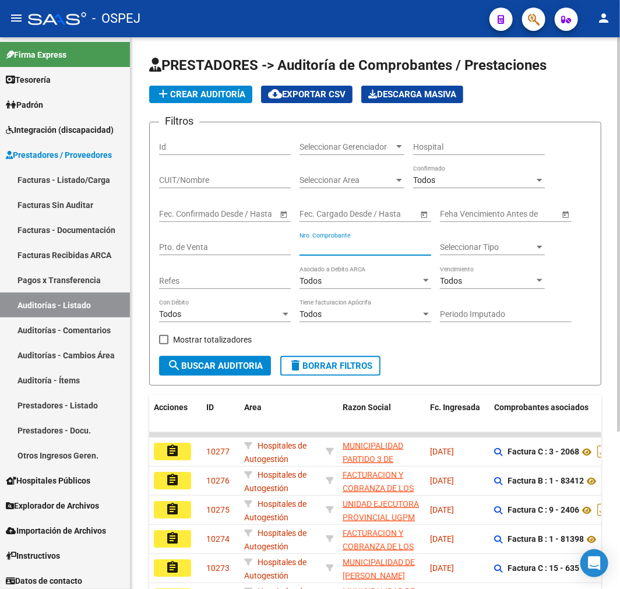
click at [346, 252] on input "Nro. Comprobante" at bounding box center [365, 247] width 132 height 10
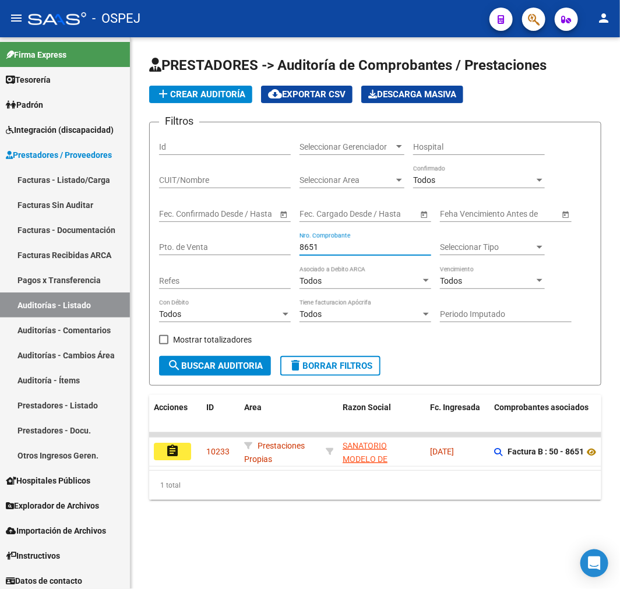
type input "8651"
drag, startPoint x: 242, startPoint y: 468, endPoint x: 325, endPoint y: 473, distance: 83.4
click at [325, 470] on datatable-body "assignment 10233 Prestaciones Propias SANATORIO MODELO DE CASEROS SA - 30519389…" at bounding box center [375, 451] width 452 height 38
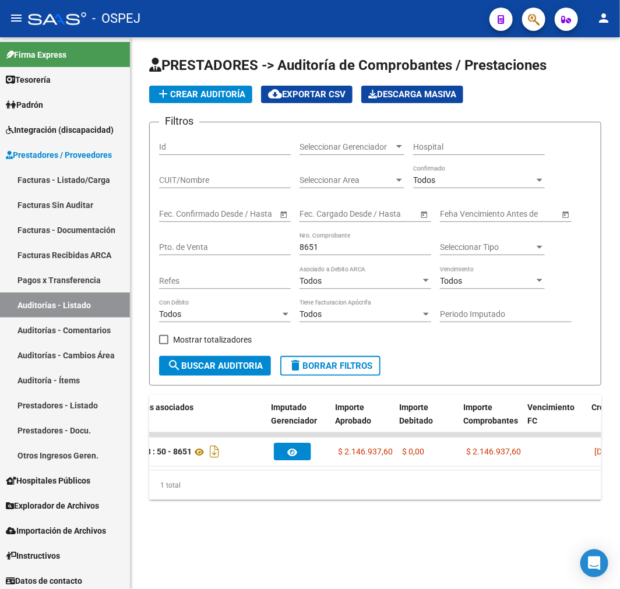
scroll to position [0, 394]
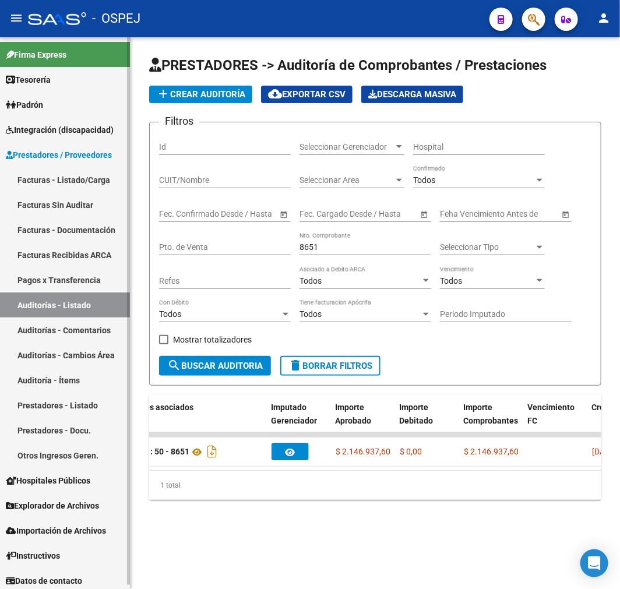
click at [76, 173] on link "Facturas - Listado/Carga" at bounding box center [65, 179] width 130 height 25
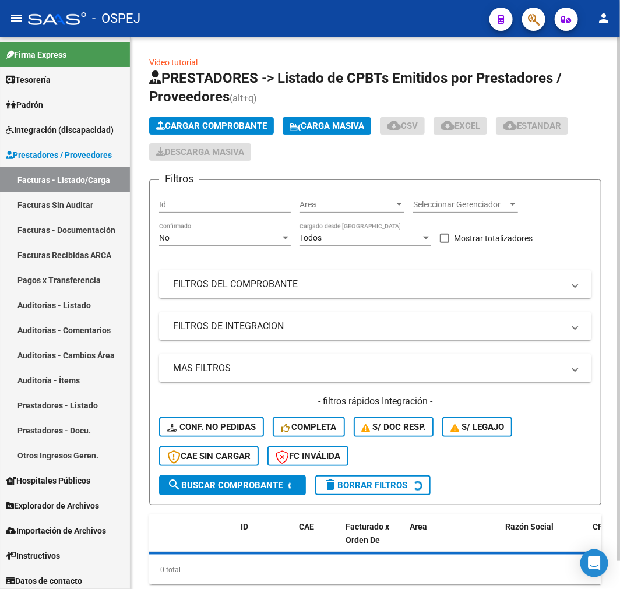
click at [225, 124] on span "Cargar Comprobante" at bounding box center [211, 126] width 111 height 10
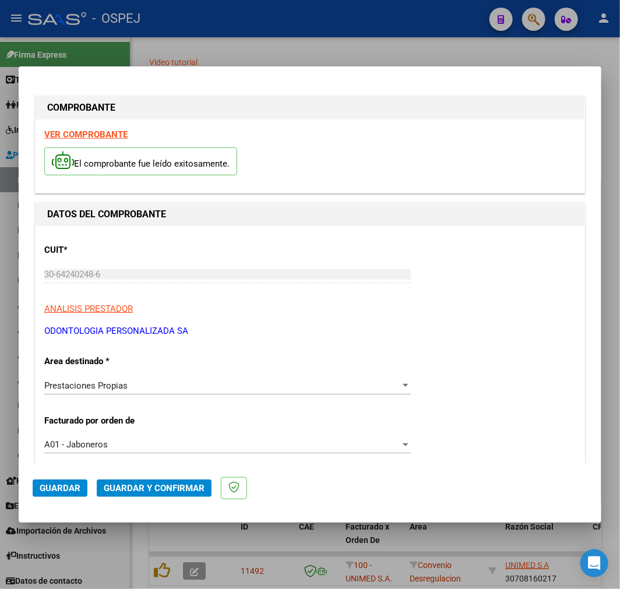
click at [146, 491] on span "Guardar y Confirmar" at bounding box center [154, 488] width 101 height 10
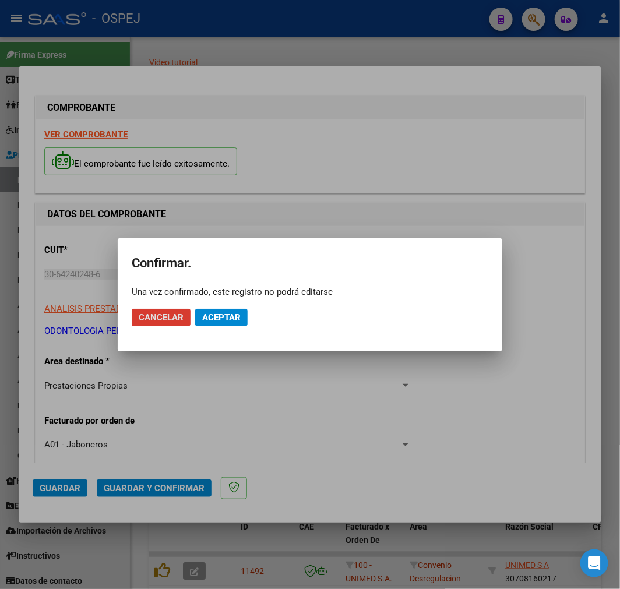
click at [215, 327] on mat-dialog-actions "Cancelar Aceptar" at bounding box center [310, 318] width 356 height 40
click at [225, 320] on span "Aceptar" at bounding box center [221, 317] width 38 height 10
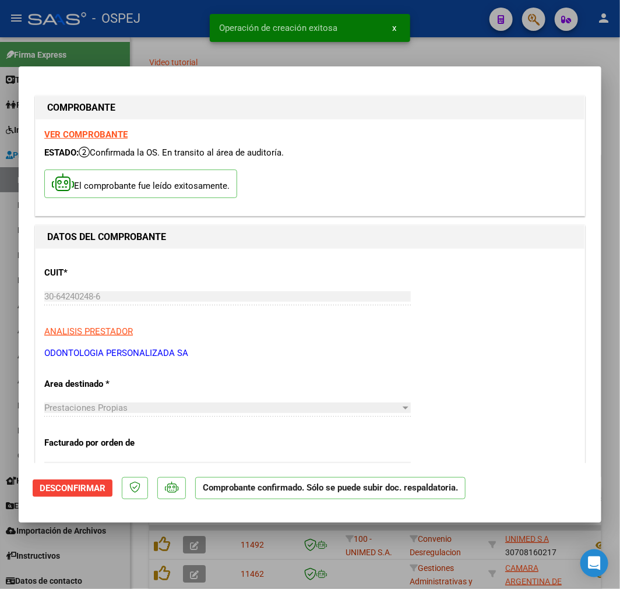
click at [207, 550] on div at bounding box center [310, 294] width 620 height 589
type input "$ 0,00"
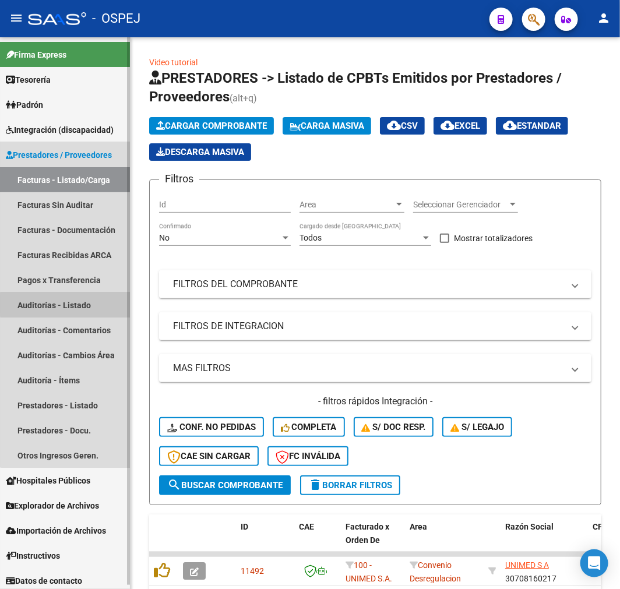
click at [113, 304] on link "Auditorías - Listado" at bounding box center [65, 304] width 130 height 25
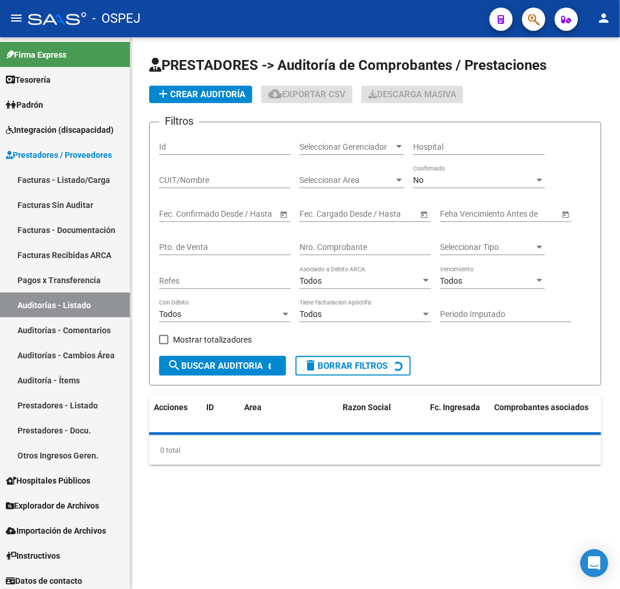
click at [465, 177] on div "No" at bounding box center [473, 180] width 121 height 10
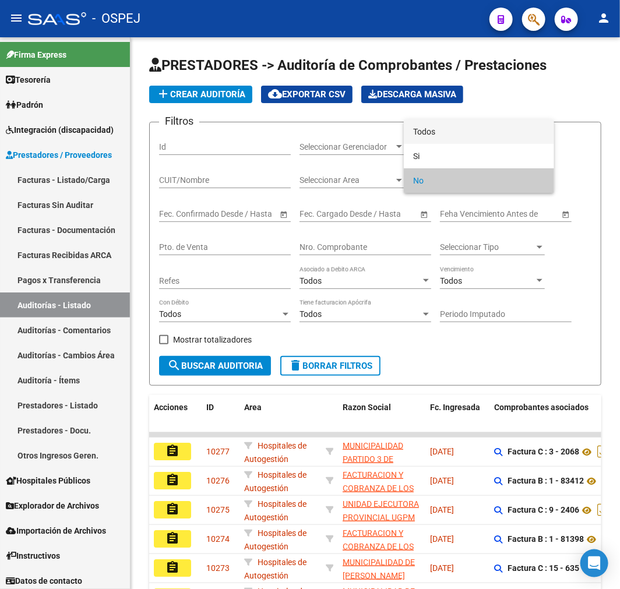
click at [479, 119] on span "Todos" at bounding box center [479, 131] width 132 height 24
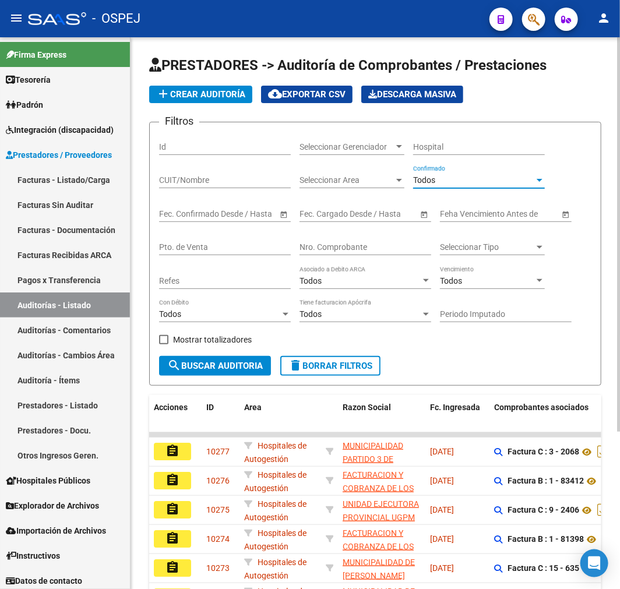
click at [367, 240] on div "Nro. Comprobante" at bounding box center [365, 243] width 132 height 23
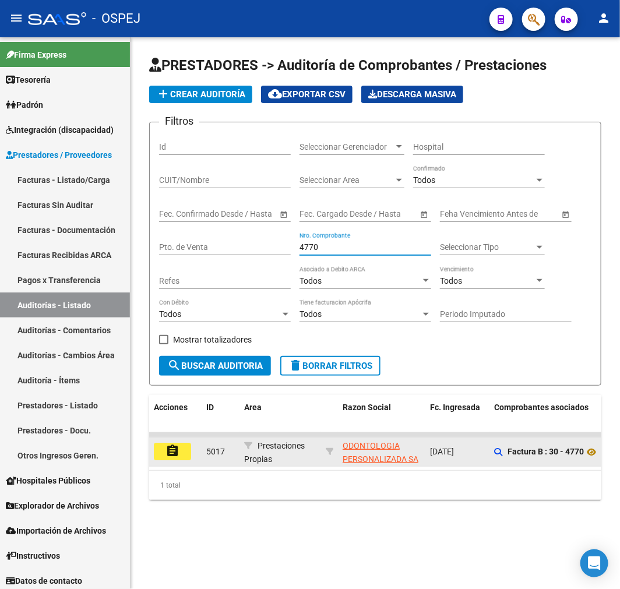
type input "4770"
click at [178, 448] on mat-icon "assignment" at bounding box center [172, 451] width 14 height 14
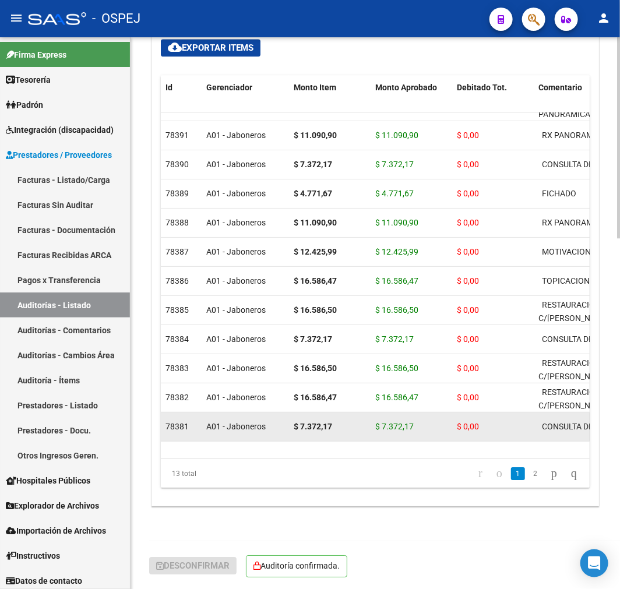
scroll to position [45, 0]
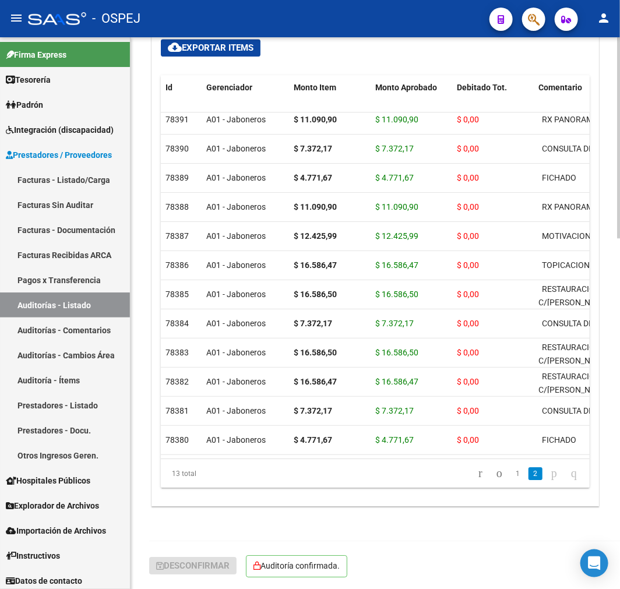
drag, startPoint x: 218, startPoint y: 447, endPoint x: 240, endPoint y: 449, distance: 21.6
click at [240, 449] on datatable-body "78391 A01 - Jaboneros $ 11.090,90 $ 11.090,90 $ 0,00 RX PANORAMICA RX PANORAMIC…" at bounding box center [375, 285] width 429 height 346
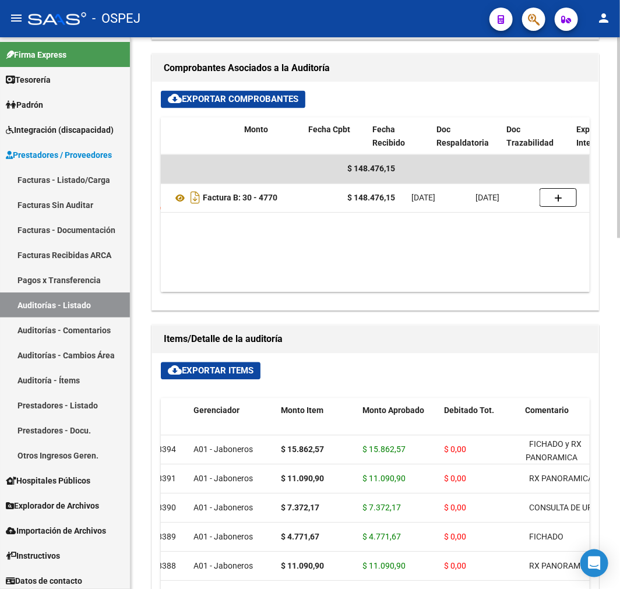
scroll to position [0, 365]
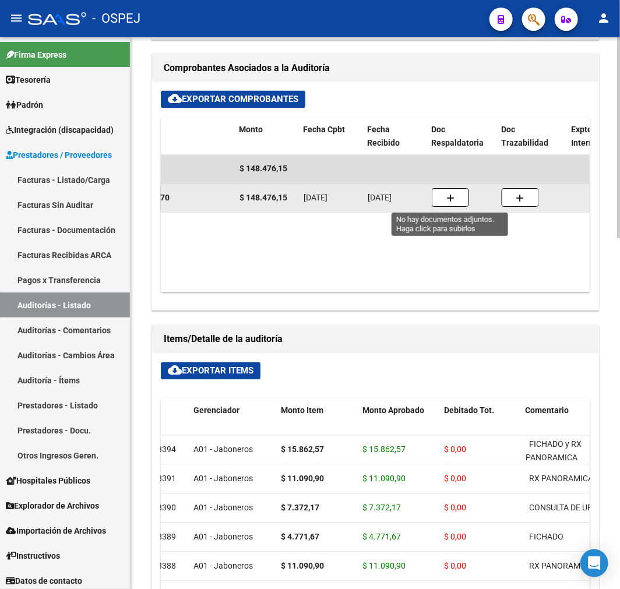
click at [451, 198] on icon "button" at bounding box center [450, 198] width 8 height 9
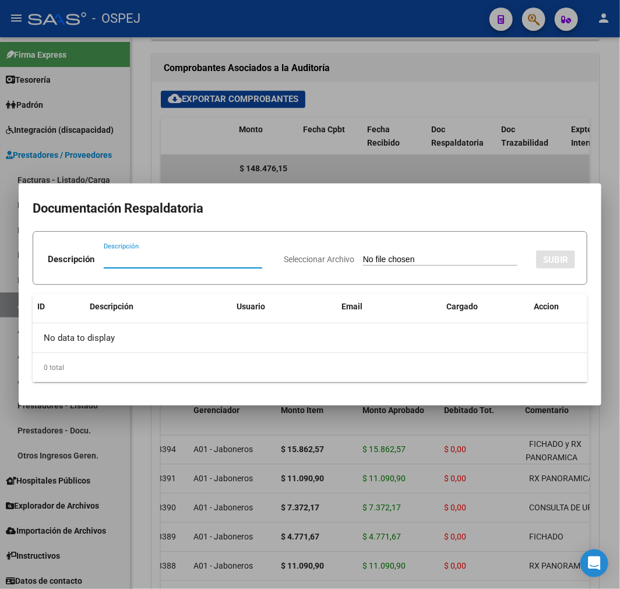
click at [454, 141] on div at bounding box center [310, 294] width 620 height 589
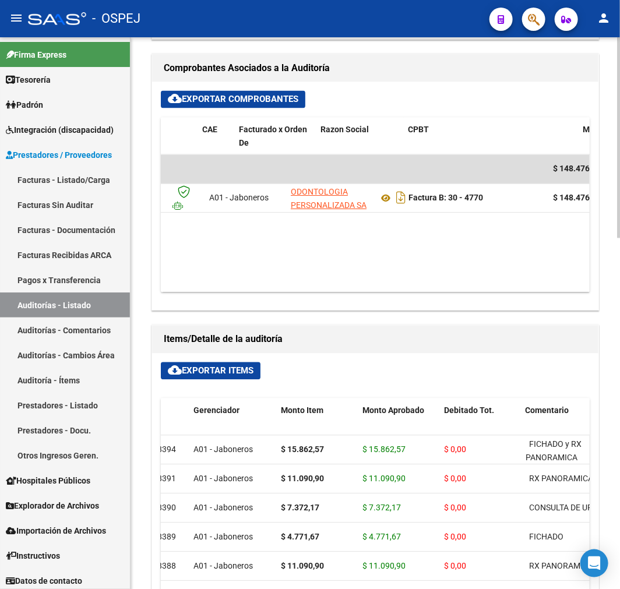
scroll to position [0, 21]
